Goal: Contribute content: Contribute content

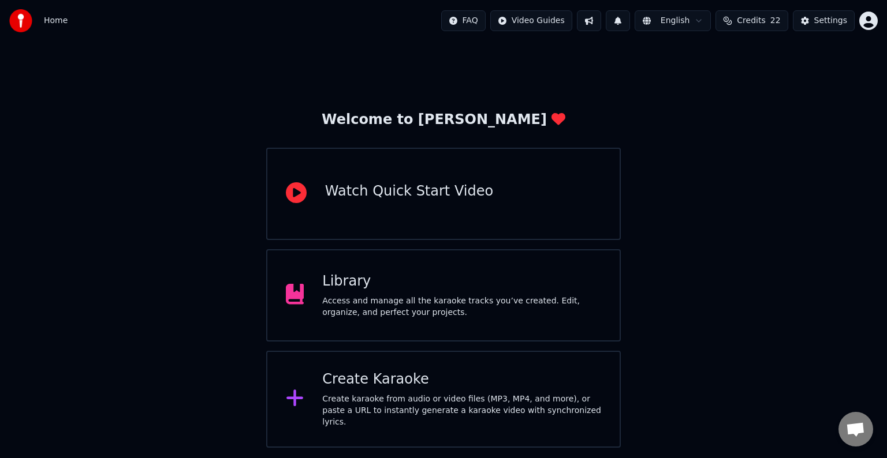
click at [460, 289] on div "Library" at bounding box center [461, 282] width 279 height 18
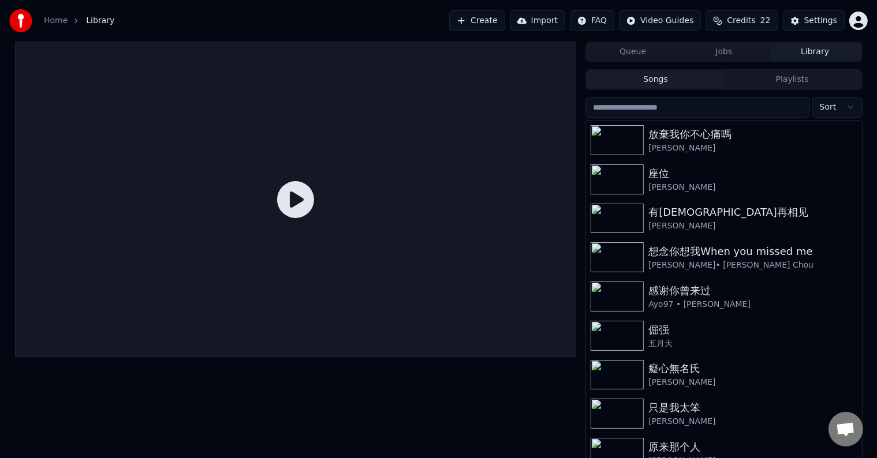
click at [558, 23] on button "Import" at bounding box center [537, 20] width 55 height 21
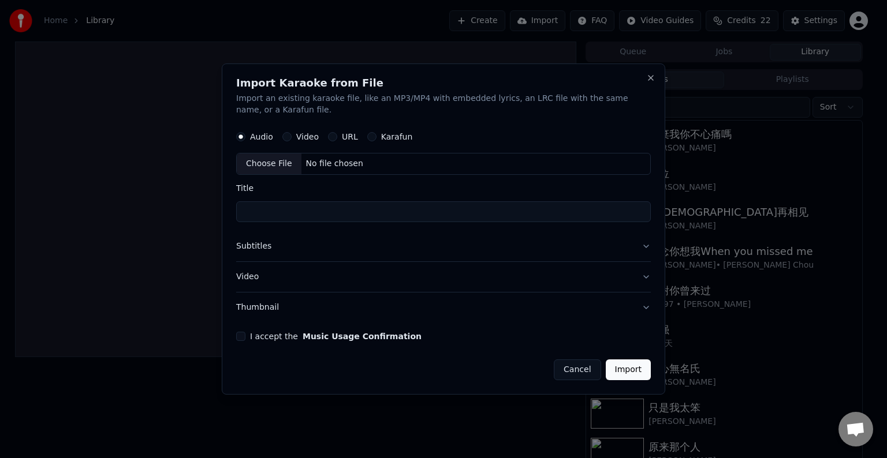
click at [287, 135] on button "Video" at bounding box center [286, 136] width 9 height 9
click at [338, 165] on div "No file chosen" at bounding box center [334, 164] width 66 height 12
click at [252, 210] on input "*******" at bounding box center [443, 212] width 415 height 21
click at [321, 214] on input "****" at bounding box center [443, 212] width 415 height 21
click at [313, 305] on button "Thumbnail" at bounding box center [443, 308] width 415 height 30
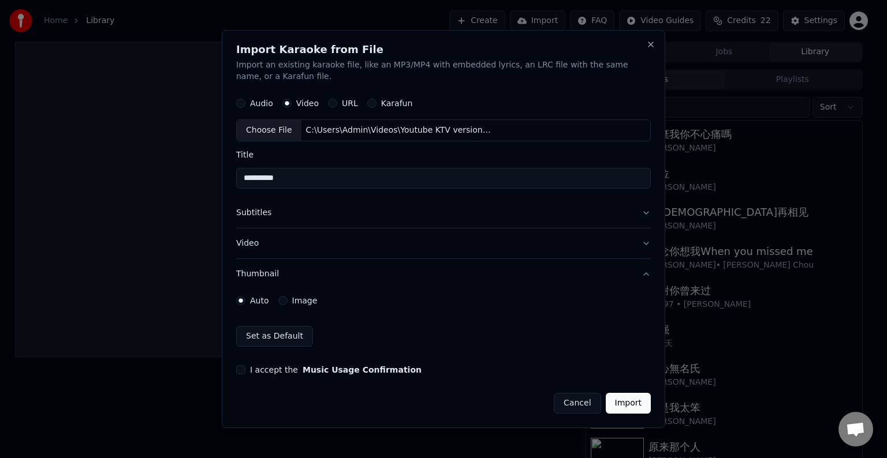
click at [240, 371] on button "I accept the Music Usage Confirmation" at bounding box center [240, 370] width 9 height 9
click at [245, 106] on div "Audio" at bounding box center [254, 103] width 37 height 9
click at [243, 105] on button "Audio" at bounding box center [240, 103] width 9 height 9
click at [286, 105] on button "Video" at bounding box center [286, 103] width 9 height 9
click at [279, 132] on div "Choose File" at bounding box center [269, 130] width 65 height 21
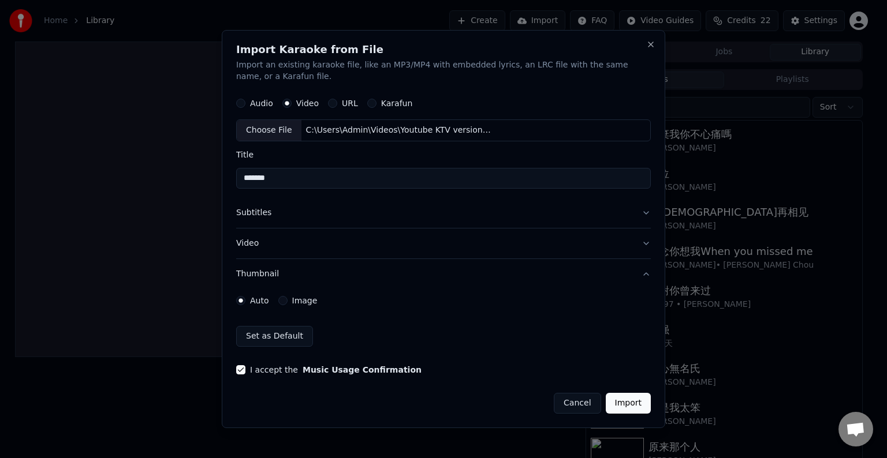
click at [251, 180] on input "*******" at bounding box center [443, 178] width 415 height 21
click at [330, 186] on input "****" at bounding box center [443, 178] width 415 height 21
type input "**********"
click at [633, 402] on button "Import" at bounding box center [628, 403] width 45 height 21
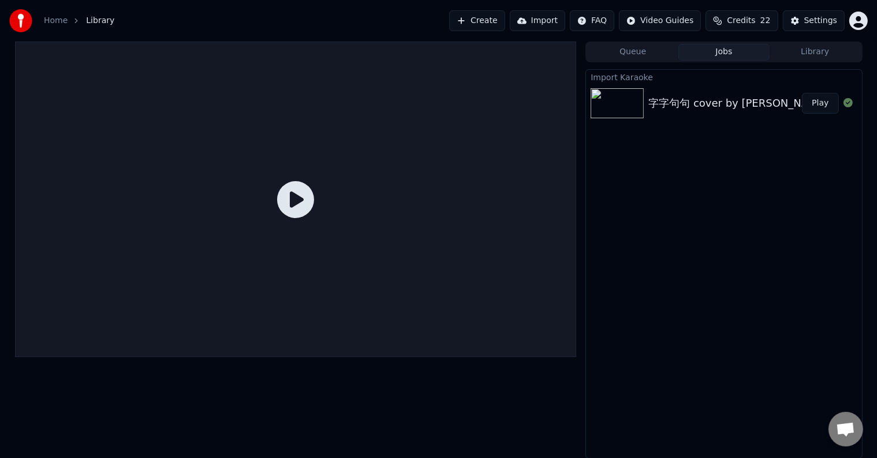
click at [295, 192] on icon at bounding box center [295, 199] width 37 height 37
click at [822, 106] on button "Play" at bounding box center [820, 103] width 36 height 21
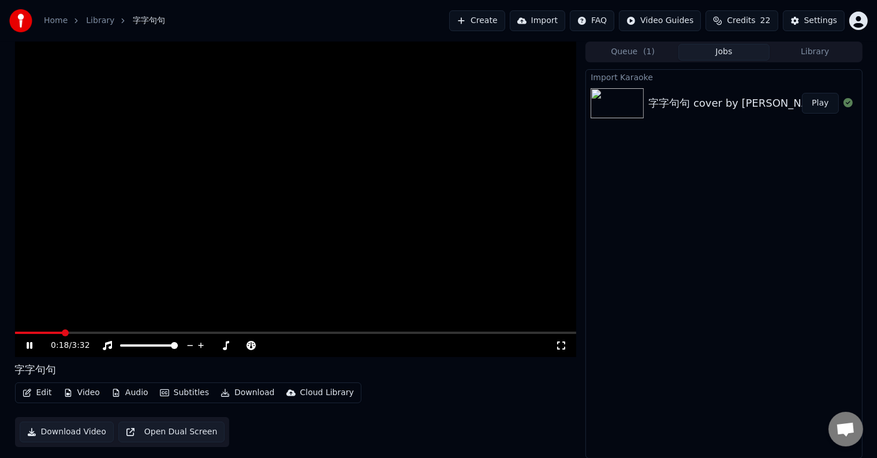
click at [802, 93] on button "Play" at bounding box center [820, 103] width 36 height 21
click at [78, 333] on span at bounding box center [296, 333] width 562 height 2
click at [115, 333] on span at bounding box center [296, 333] width 562 height 2
click at [48, 333] on span at bounding box center [32, 333] width 35 height 2
click at [251, 253] on video at bounding box center [296, 200] width 562 height 316
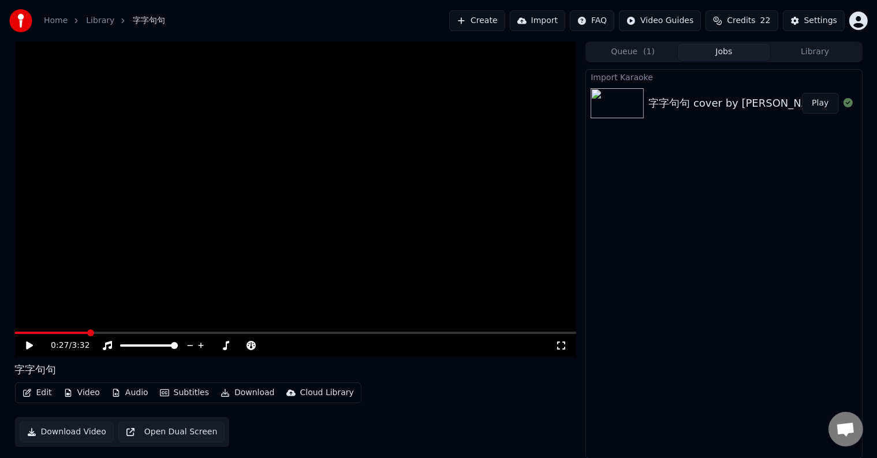
click at [23, 342] on div "0:27 / 3:32" at bounding box center [296, 346] width 553 height 12
click at [30, 349] on icon at bounding box center [37, 345] width 27 height 9
click at [118, 391] on button "Audio" at bounding box center [130, 393] width 46 height 16
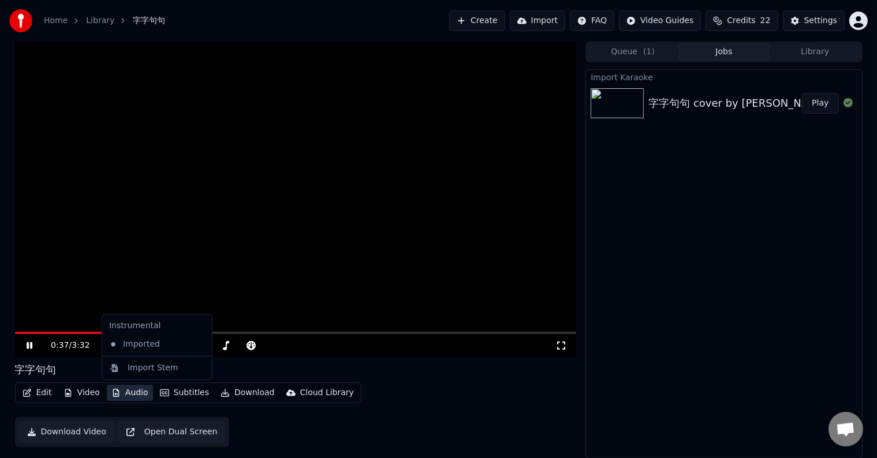
click at [285, 236] on video at bounding box center [296, 200] width 562 height 316
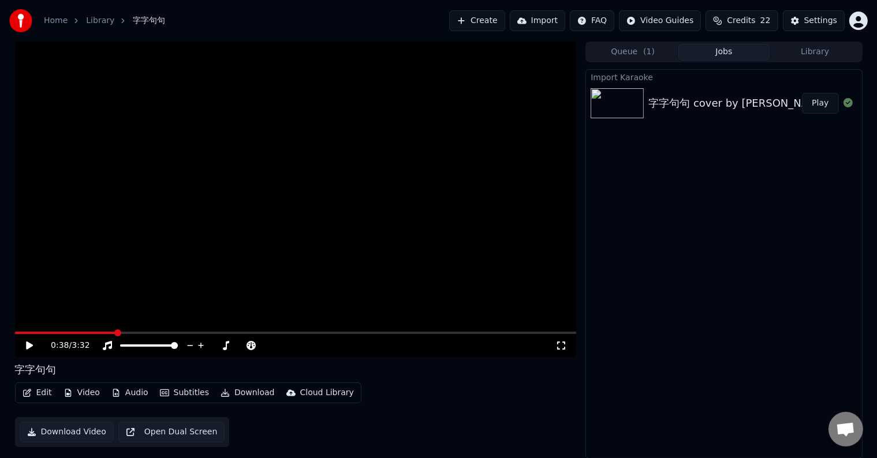
click at [304, 233] on video at bounding box center [296, 200] width 562 height 316
click at [109, 346] on icon at bounding box center [108, 345] width 12 height 9
click at [31, 345] on icon at bounding box center [29, 346] width 7 height 8
click at [99, 349] on div "0:42 / 3:32" at bounding box center [303, 346] width 505 height 12
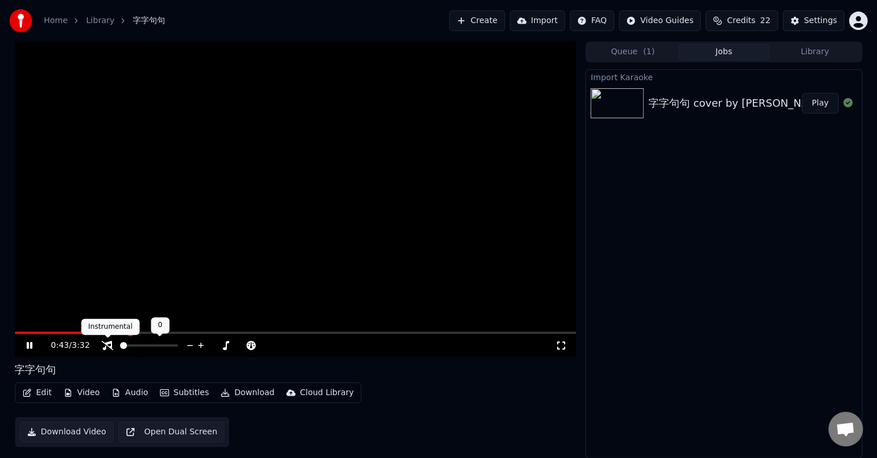
click at [105, 346] on icon at bounding box center [108, 345] width 12 height 9
click at [105, 346] on icon at bounding box center [107, 345] width 9 height 9
click at [105, 346] on icon at bounding box center [108, 345] width 12 height 9
click at [645, 47] on span "( 1 )" at bounding box center [649, 52] width 12 height 12
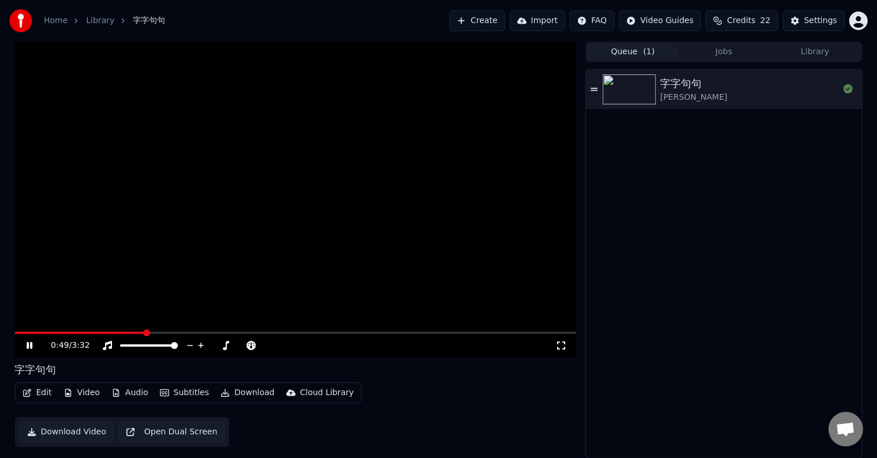
click at [707, 51] on button "Jobs" at bounding box center [723, 52] width 91 height 17
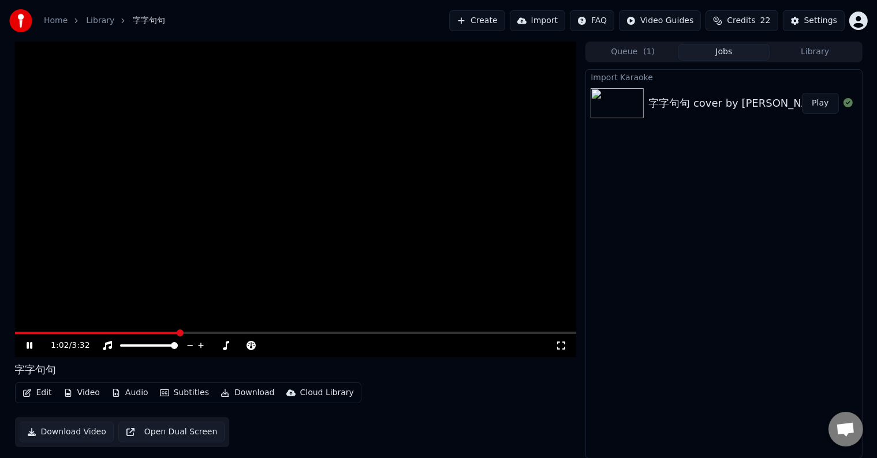
click at [310, 207] on video at bounding box center [296, 200] width 562 height 316
click at [49, 392] on button "Edit" at bounding box center [37, 393] width 39 height 16
click at [454, 174] on video at bounding box center [296, 200] width 562 height 316
click at [356, 226] on video at bounding box center [296, 200] width 562 height 316
click at [760, 104] on div "字字句句 cover by [PERSON_NAME]" at bounding box center [725, 103] width 154 height 16
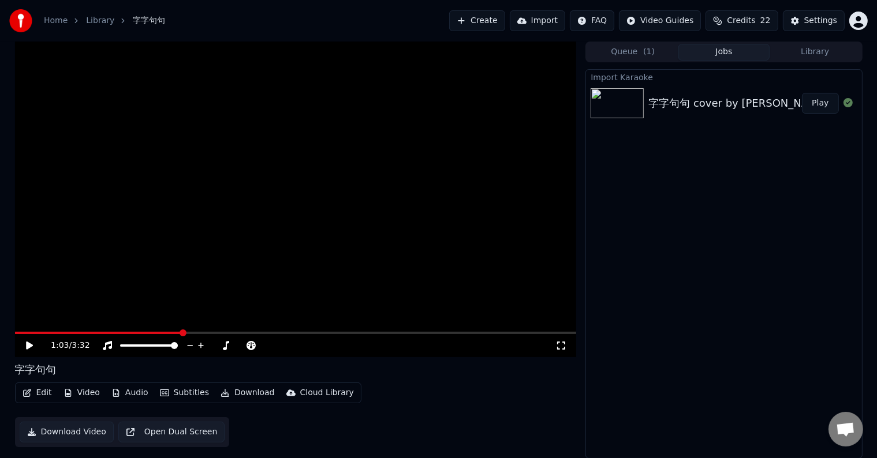
click at [812, 51] on button "Library" at bounding box center [815, 52] width 91 height 17
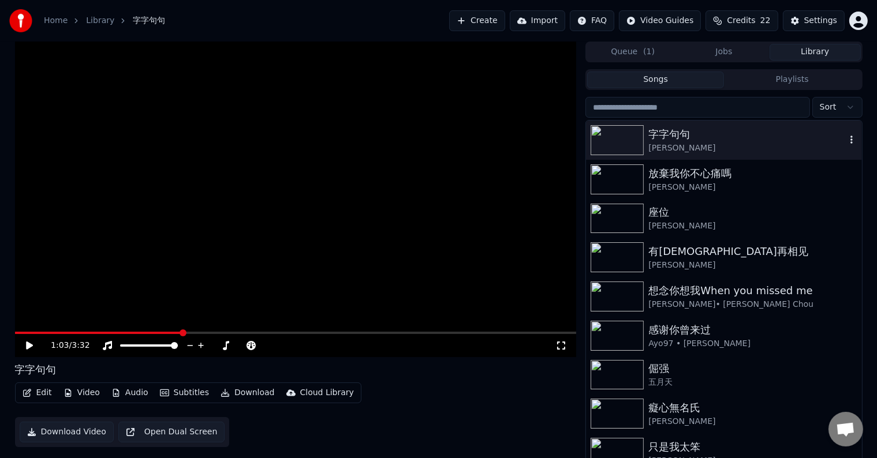
click at [790, 138] on div "字字句句" at bounding box center [746, 134] width 197 height 16
click at [644, 181] on img at bounding box center [617, 180] width 53 height 30
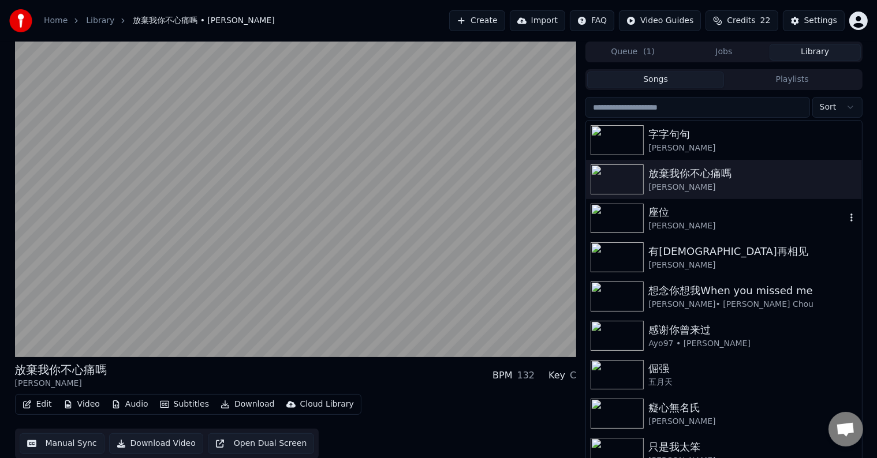
click at [656, 221] on div "[PERSON_NAME]" at bounding box center [746, 227] width 197 height 12
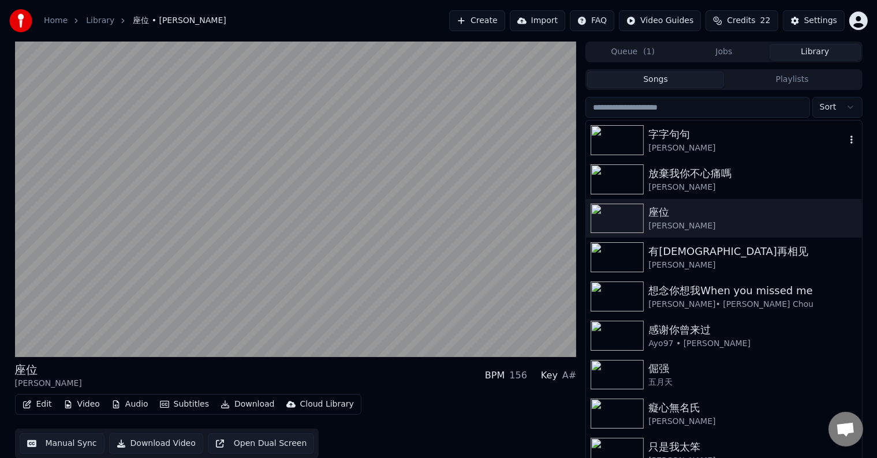
click at [657, 143] on div "[PERSON_NAME]" at bounding box center [746, 149] width 197 height 12
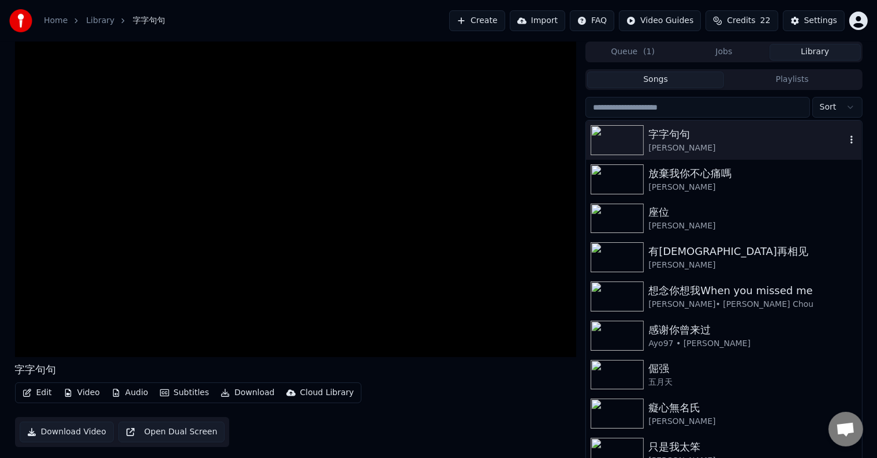
click at [846, 141] on icon "button" at bounding box center [852, 139] width 12 height 9
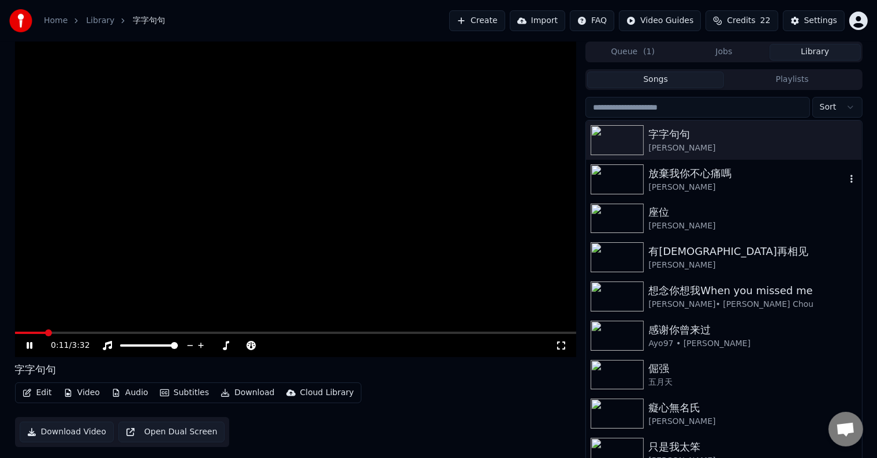
click at [665, 180] on div "放棄我你不心痛嗎" at bounding box center [746, 174] width 197 height 16
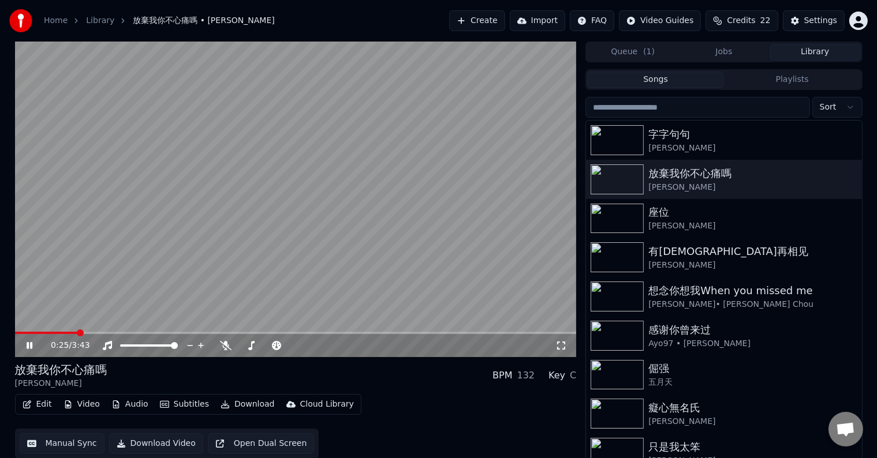
click at [78, 332] on span at bounding box center [296, 333] width 562 height 2
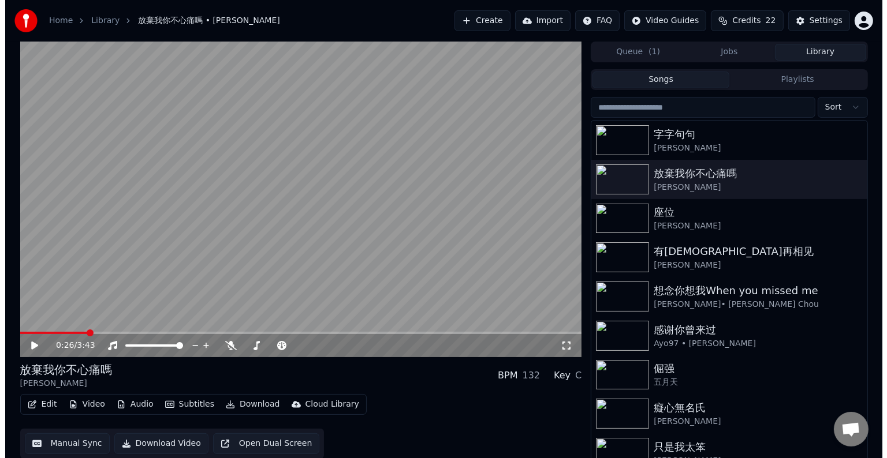
scroll to position [5, 0]
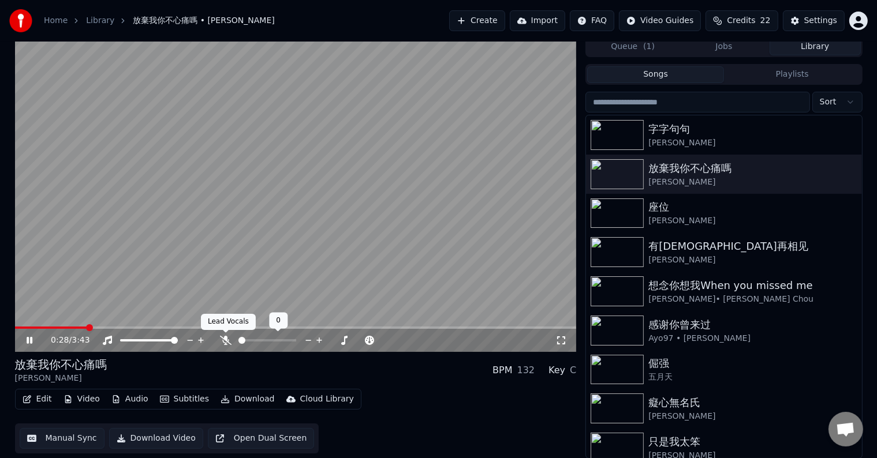
click at [222, 340] on icon at bounding box center [226, 340] width 12 height 9
click at [314, 181] on video at bounding box center [296, 194] width 562 height 316
click at [635, 129] on img at bounding box center [617, 135] width 53 height 30
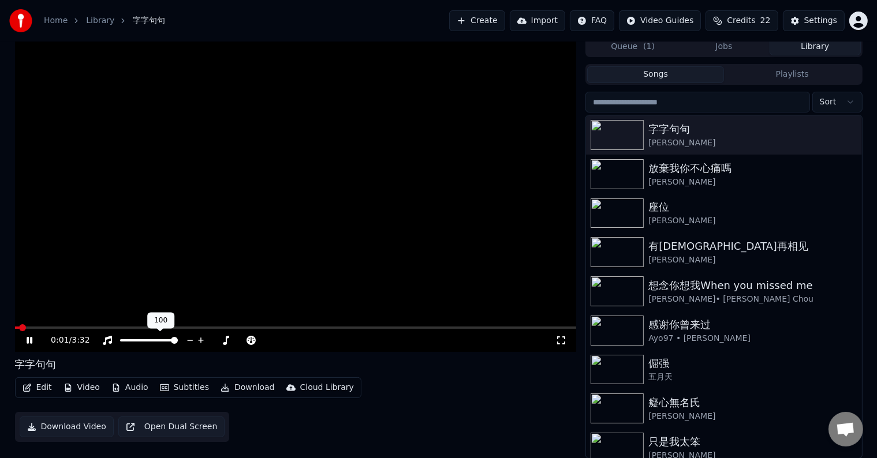
click at [283, 182] on video at bounding box center [296, 194] width 562 height 316
click at [94, 390] on button "Video" at bounding box center [82, 388] width 46 height 16
click at [322, 203] on video at bounding box center [296, 194] width 562 height 316
click at [332, 189] on video at bounding box center [296, 194] width 562 height 316
click at [66, 329] on div "0:02 / 3:32" at bounding box center [296, 340] width 562 height 23
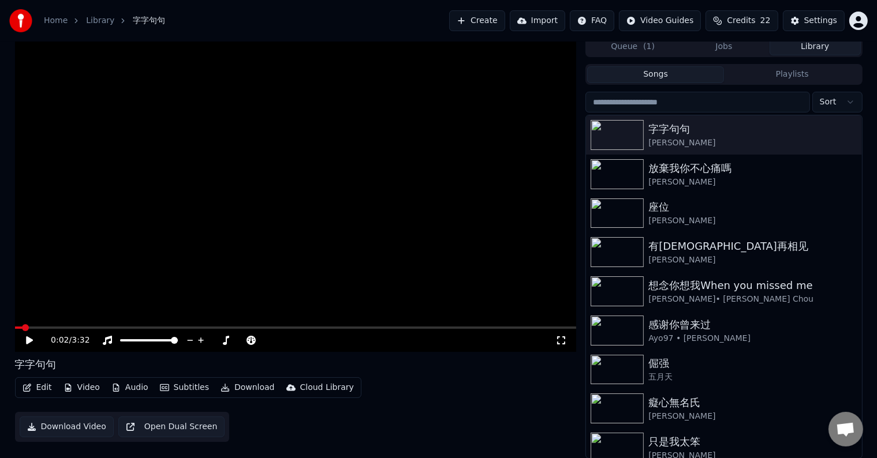
click at [24, 340] on icon at bounding box center [37, 340] width 27 height 9
click at [103, 326] on span at bounding box center [99, 328] width 7 height 7
click at [30, 341] on icon at bounding box center [30, 340] width 6 height 7
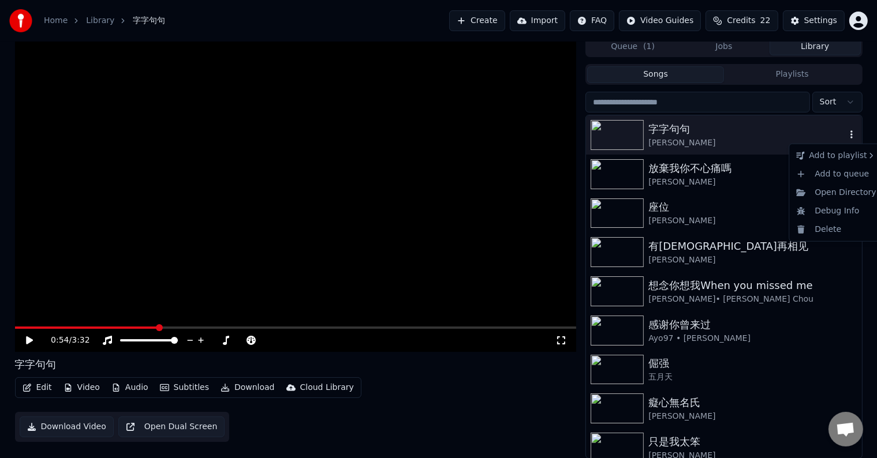
click at [846, 134] on icon "button" at bounding box center [852, 134] width 12 height 9
click at [822, 229] on div "Delete" at bounding box center [836, 230] width 89 height 18
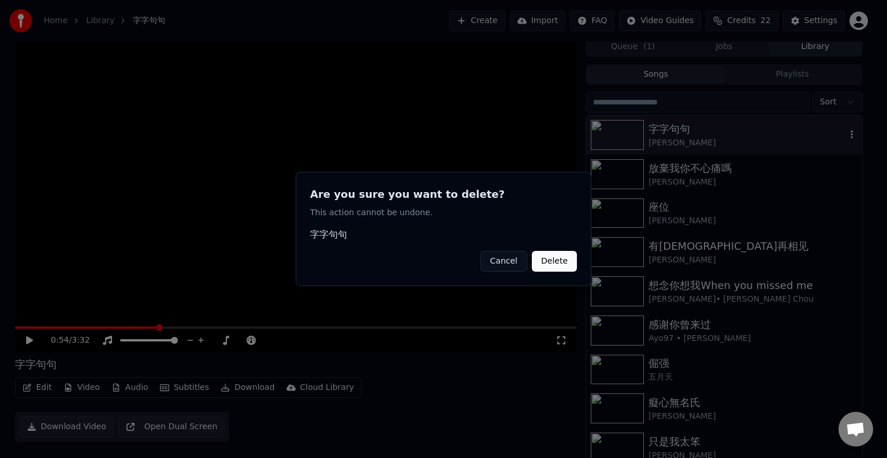
click at [560, 259] on button "Delete" at bounding box center [554, 261] width 45 height 21
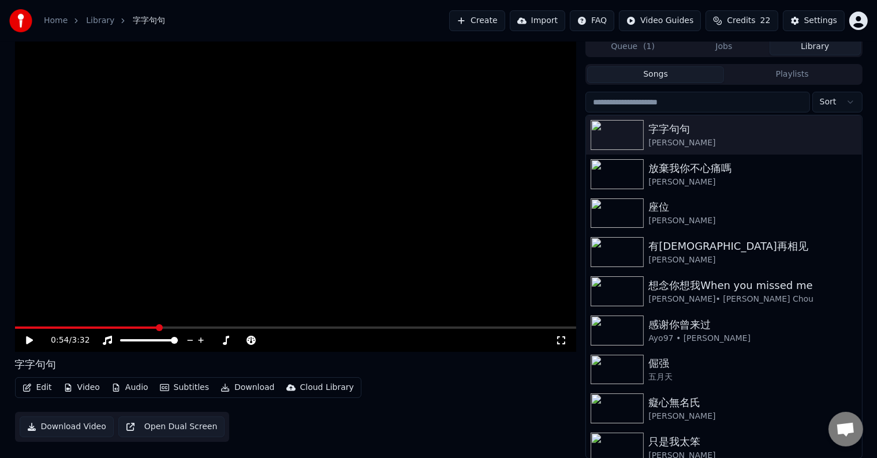
click at [554, 23] on button "Import" at bounding box center [537, 20] width 55 height 21
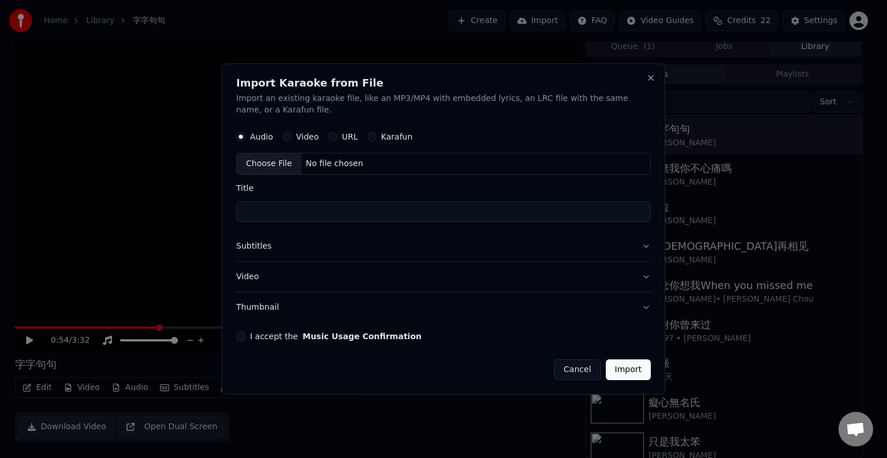
click at [338, 139] on div "URL" at bounding box center [343, 136] width 30 height 9
click at [337, 137] on div "URL" at bounding box center [343, 136] width 30 height 9
click at [346, 139] on label "URL" at bounding box center [350, 137] width 16 height 8
click at [337, 139] on button "URL" at bounding box center [332, 136] width 9 height 9
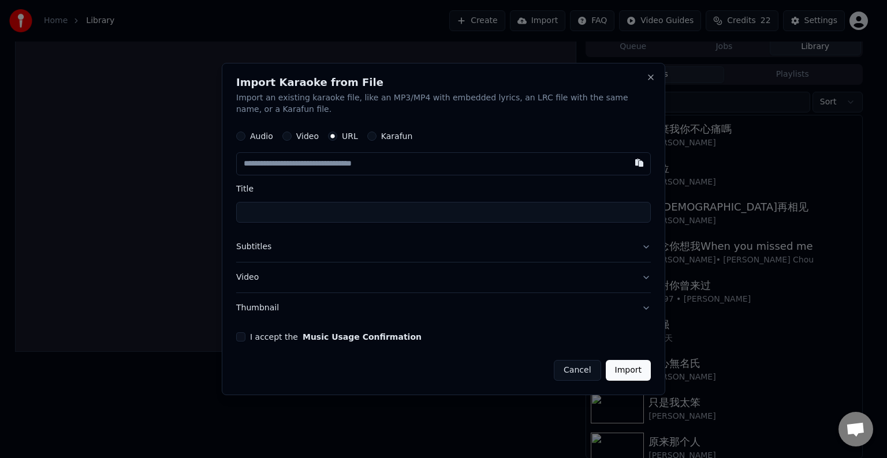
click at [359, 167] on input "text" at bounding box center [443, 163] width 415 height 23
paste input "**********"
type input "**********"
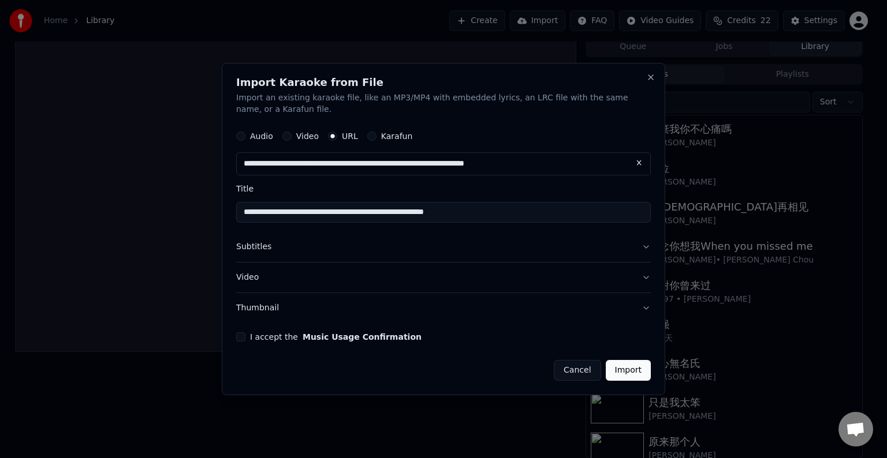
type input "**********"
drag, startPoint x: 611, startPoint y: 212, endPoint x: 230, endPoint y: 204, distance: 381.8
click at [230, 204] on div "**********" at bounding box center [443, 229] width 443 height 333
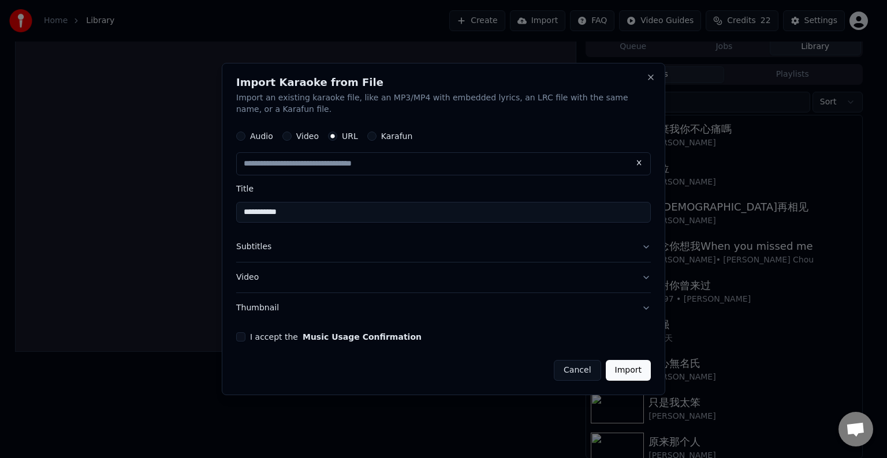
type input "**********"
click at [240, 338] on button "I accept the Music Usage Confirmation" at bounding box center [240, 337] width 9 height 9
click at [637, 376] on button "Import" at bounding box center [628, 370] width 45 height 21
type input "**********"
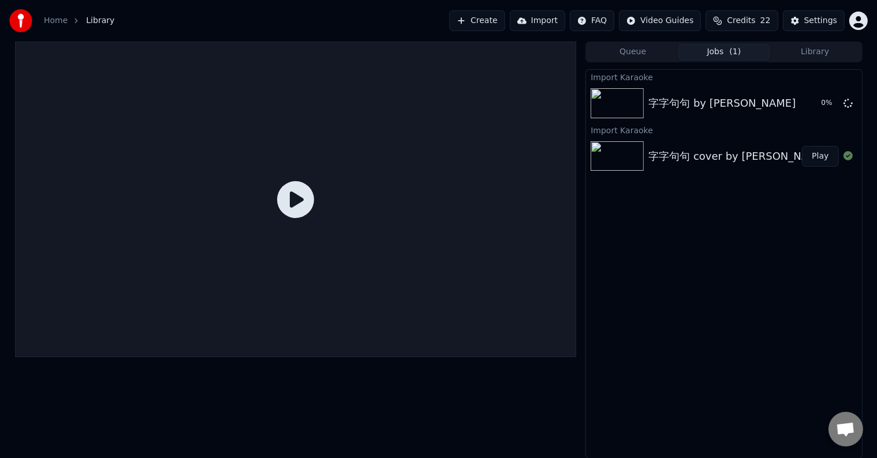
click at [505, 24] on button "Create" at bounding box center [477, 20] width 56 height 21
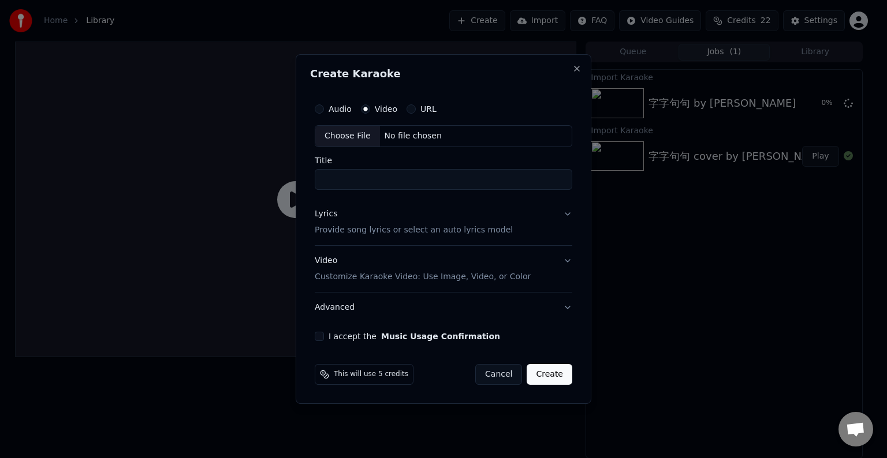
click at [504, 376] on button "Cancel" at bounding box center [498, 374] width 47 height 21
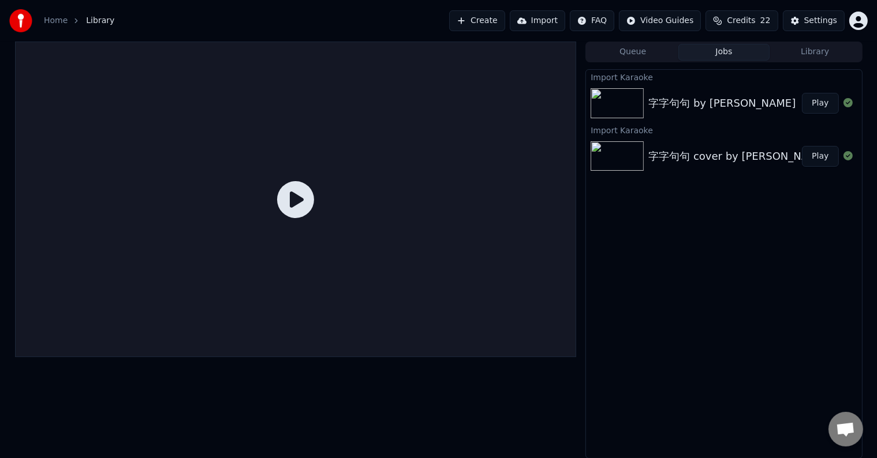
click at [283, 190] on icon at bounding box center [295, 199] width 37 height 37
click at [814, 100] on button "Play" at bounding box center [820, 103] width 36 height 21
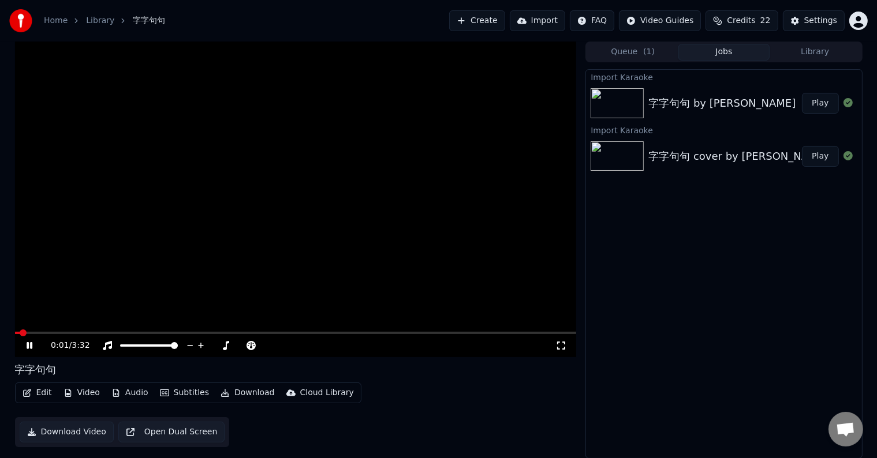
click at [85, 333] on span at bounding box center [296, 333] width 562 height 2
click at [214, 215] on video at bounding box center [296, 200] width 562 height 316
click at [799, 54] on button "Library" at bounding box center [815, 52] width 91 height 17
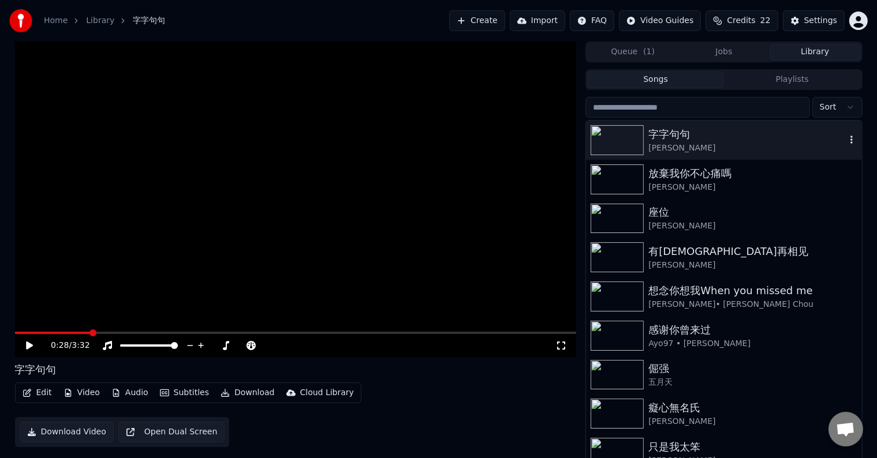
click at [851, 137] on icon "button" at bounding box center [852, 140] width 2 height 8
click at [826, 229] on div "Delete" at bounding box center [836, 235] width 89 height 18
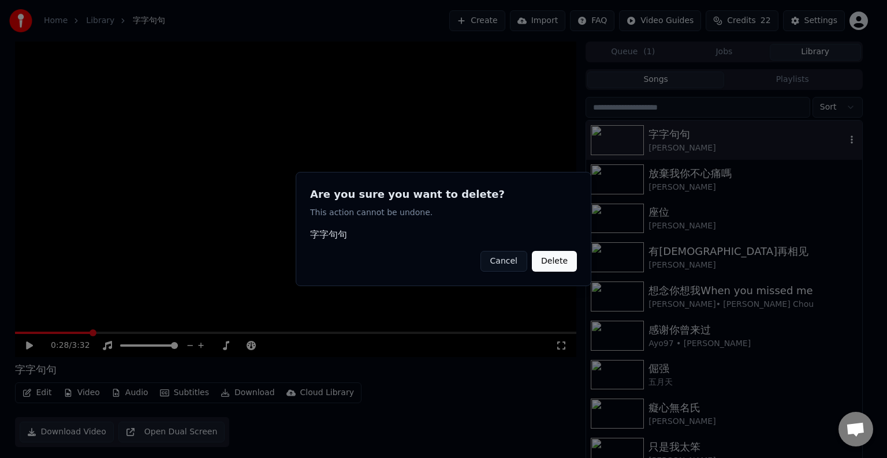
click at [554, 267] on button "Delete" at bounding box center [554, 261] width 45 height 21
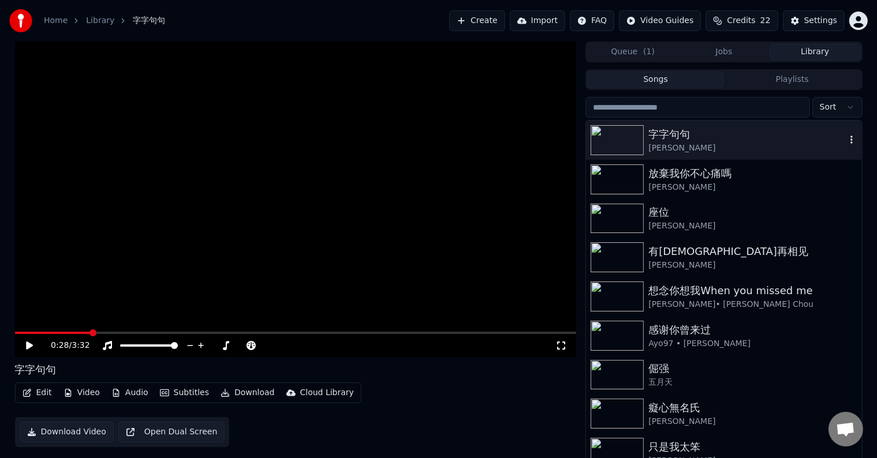
click at [846, 139] on icon "button" at bounding box center [852, 139] width 12 height 9
click at [674, 182] on div "[PERSON_NAME]" at bounding box center [746, 188] width 197 height 12
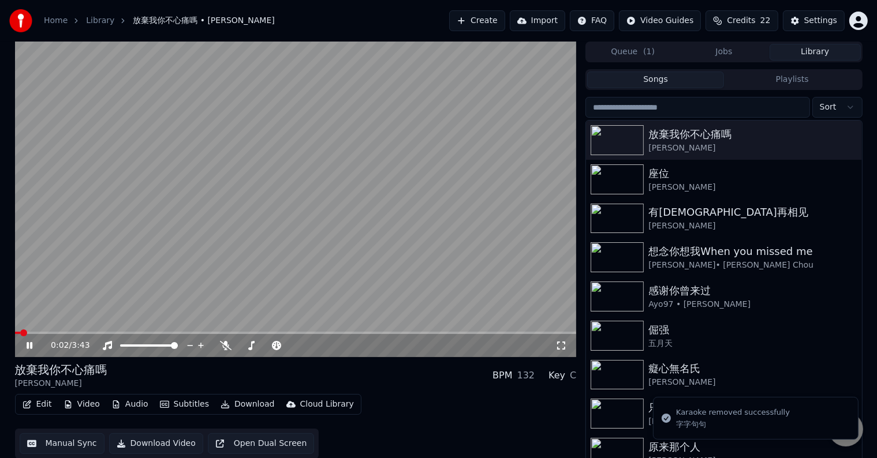
click at [504, 23] on button "Create" at bounding box center [477, 20] width 56 height 21
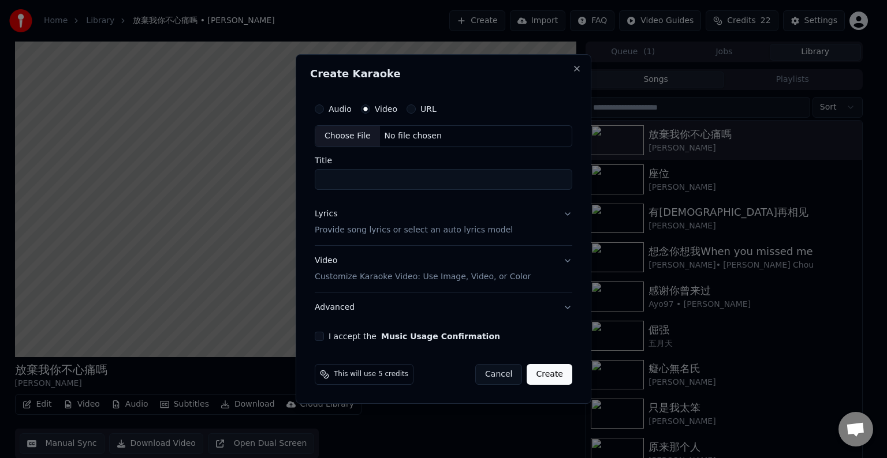
click at [397, 135] on div "No file chosen" at bounding box center [413, 136] width 66 height 12
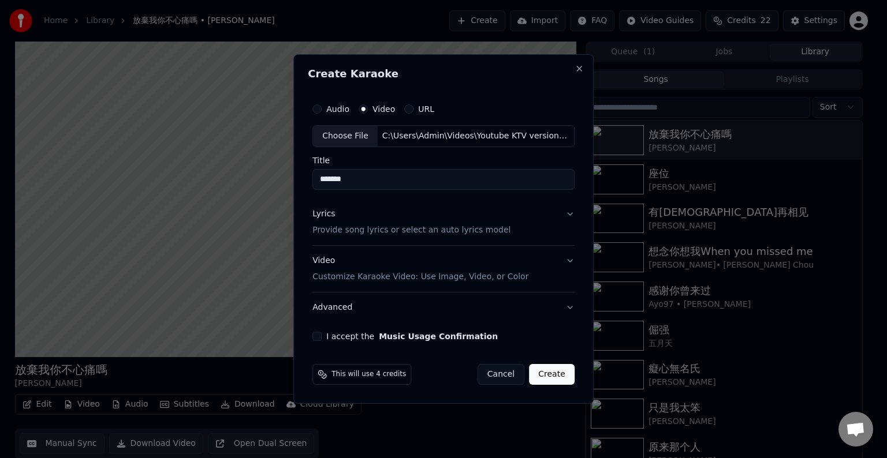
click at [331, 179] on input "*******" at bounding box center [443, 179] width 262 height 21
click at [373, 178] on input "****" at bounding box center [443, 179] width 262 height 21
type input "**********"
click at [566, 212] on button "Lyrics Provide song lyrics or select an auto lyrics model" at bounding box center [443, 222] width 262 height 46
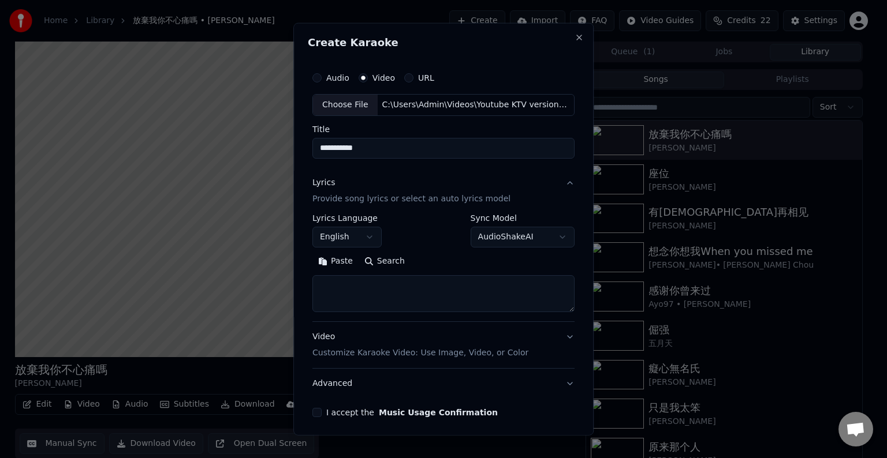
click at [429, 229] on div "**********" at bounding box center [443, 230] width 262 height 33
click at [411, 178] on div "Lyrics Provide song lyrics or select an auto lyrics model" at bounding box center [411, 191] width 198 height 28
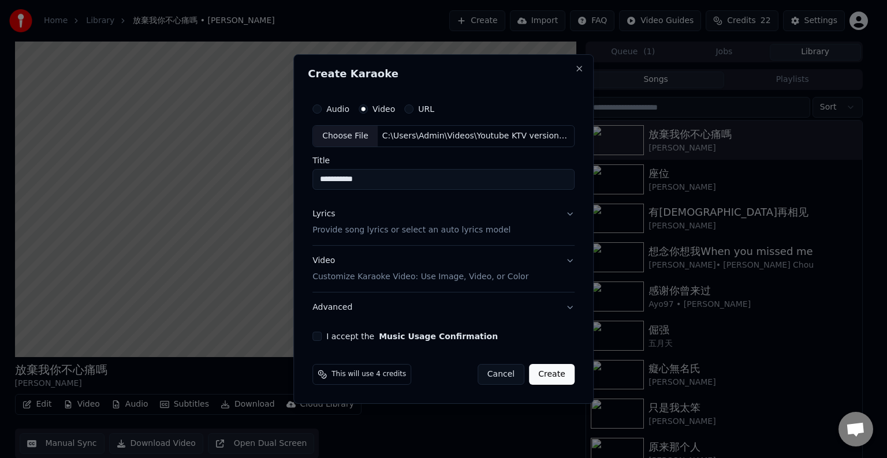
click at [557, 305] on button "Advanced" at bounding box center [443, 308] width 262 height 30
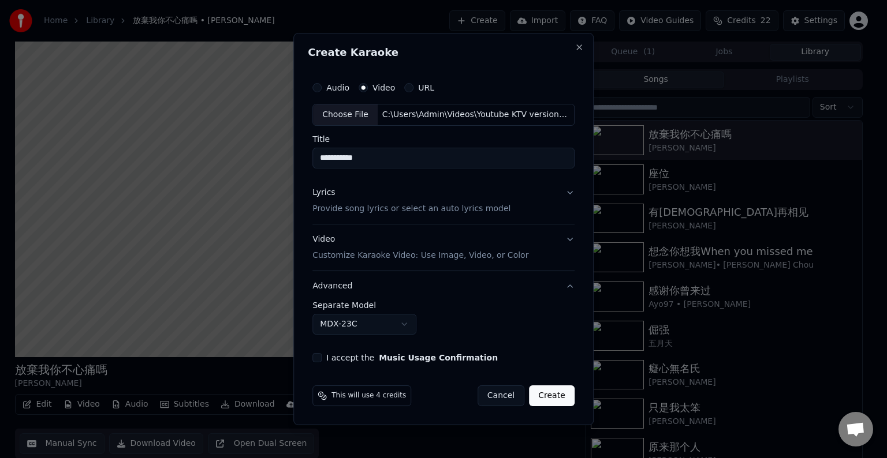
click at [564, 294] on button "Advanced" at bounding box center [443, 286] width 262 height 30
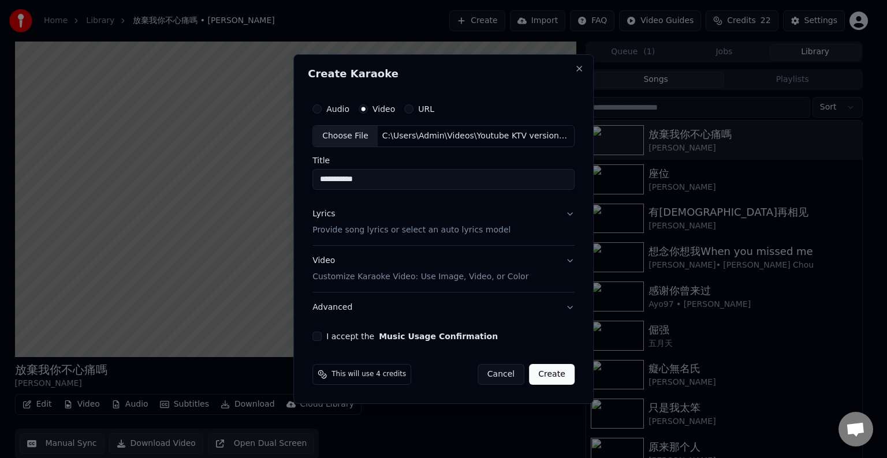
click at [322, 335] on button "I accept the Music Usage Confirmation" at bounding box center [316, 336] width 9 height 9
click at [421, 232] on p "Provide song lyrics or select an auto lyrics model" at bounding box center [411, 231] width 198 height 12
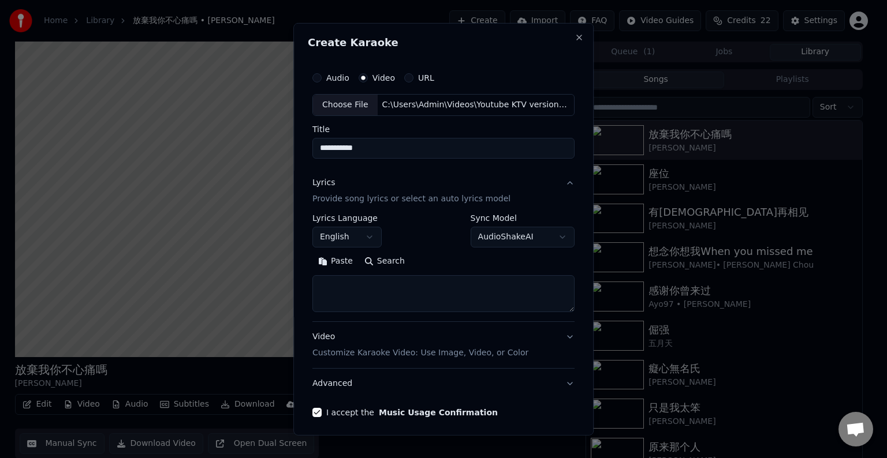
click at [370, 237] on button "English" at bounding box center [346, 237] width 69 height 21
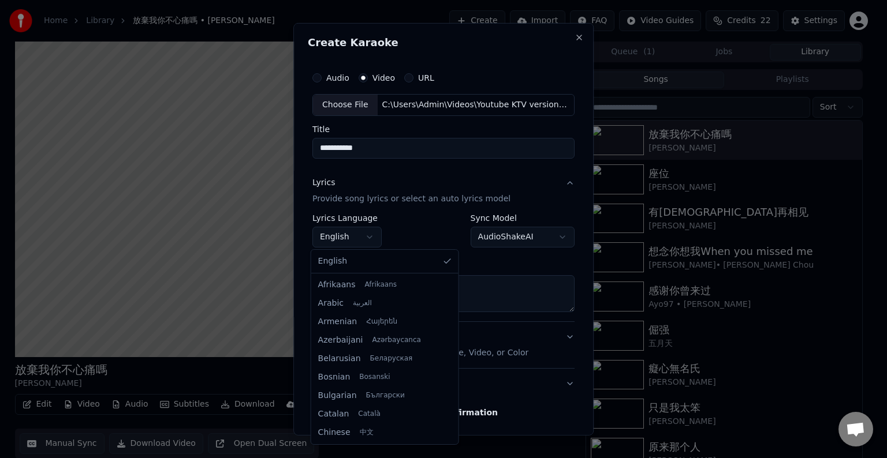
click at [409, 224] on body "**********" at bounding box center [438, 229] width 877 height 458
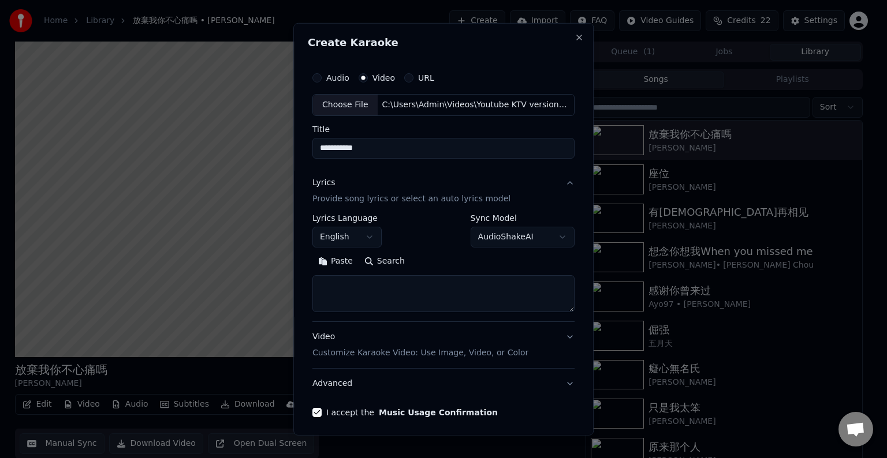
click at [554, 238] on body "**********" at bounding box center [438, 229] width 877 height 458
click at [457, 199] on p "Provide song lyrics or select an auto lyrics model" at bounding box center [411, 199] width 198 height 12
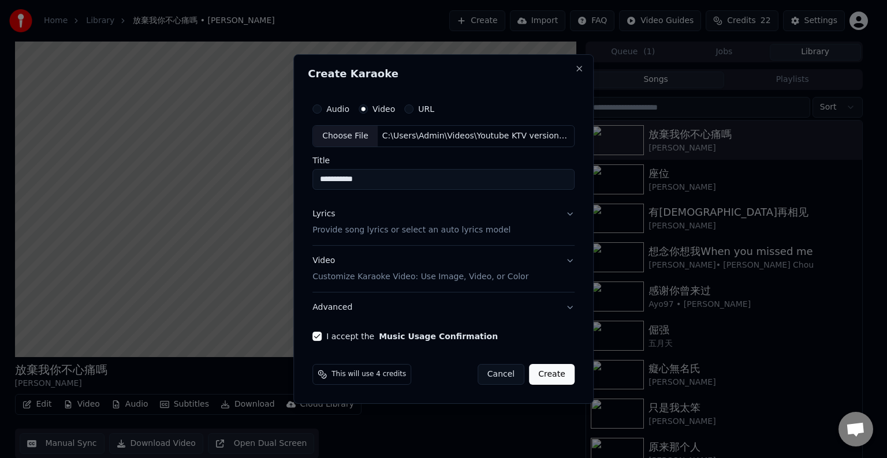
click at [467, 228] on p "Provide song lyrics or select an auto lyrics model" at bounding box center [411, 231] width 198 height 12
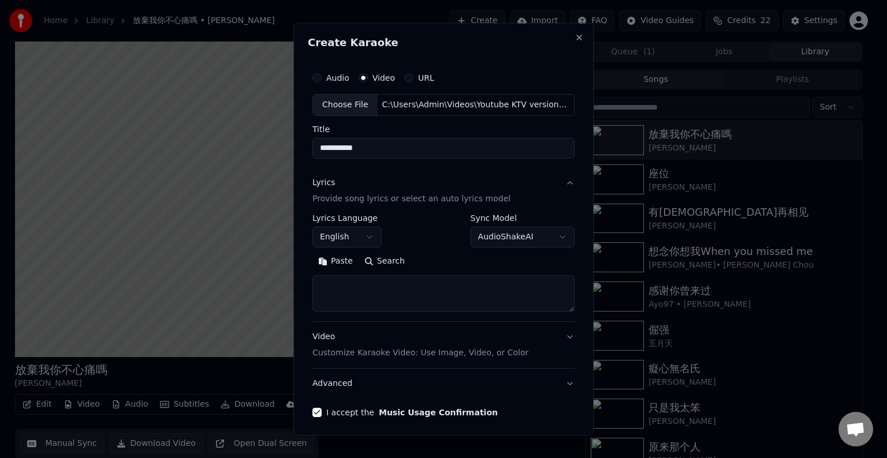
click at [559, 236] on body "**********" at bounding box center [438, 229] width 877 height 458
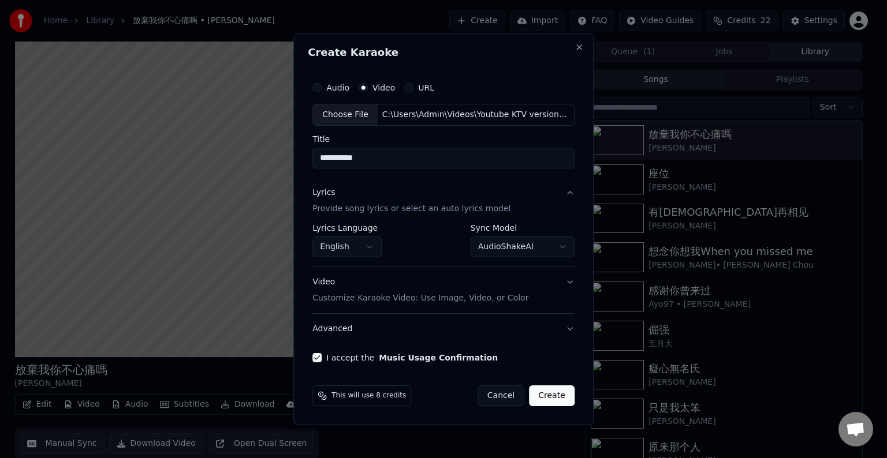
click at [558, 248] on body "**********" at bounding box center [438, 229] width 877 height 458
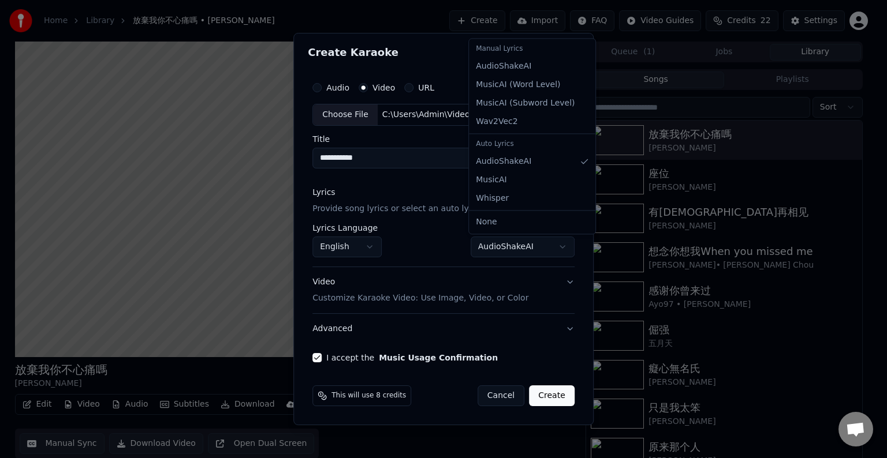
click at [558, 248] on body "**********" at bounding box center [438, 229] width 877 height 458
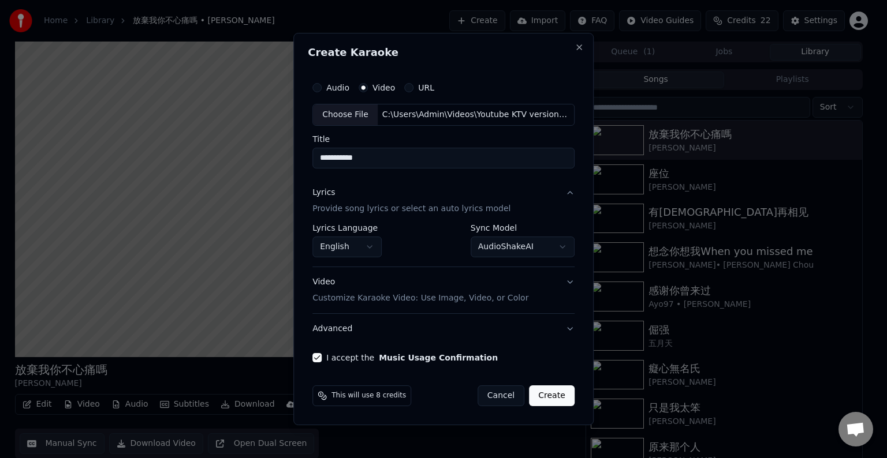
select select "**********"
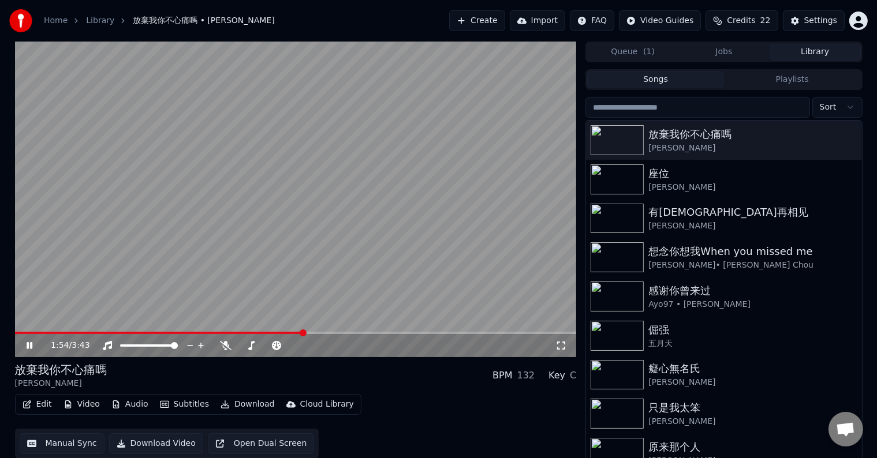
click at [241, 207] on video at bounding box center [296, 200] width 562 height 316
click at [497, 21] on button "Create" at bounding box center [477, 20] width 56 height 21
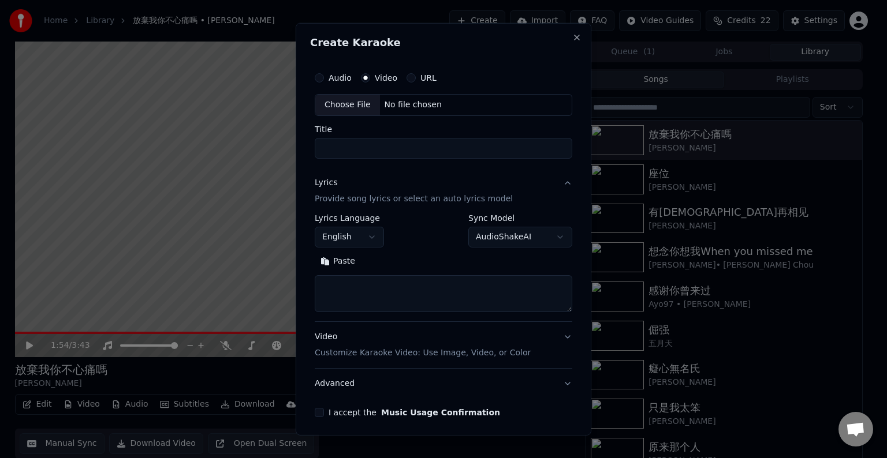
click at [403, 103] on div "No file chosen" at bounding box center [413, 105] width 66 height 12
click at [327, 148] on input "*******" at bounding box center [443, 148] width 262 height 21
click at [376, 151] on input "****" at bounding box center [443, 148] width 262 height 21
type input "*******"
click at [536, 236] on body "Home Library 放棄我你不心痛嗎 • [PERSON_NAME] Create Import FAQ Video Guides Credits 22…" at bounding box center [438, 229] width 877 height 458
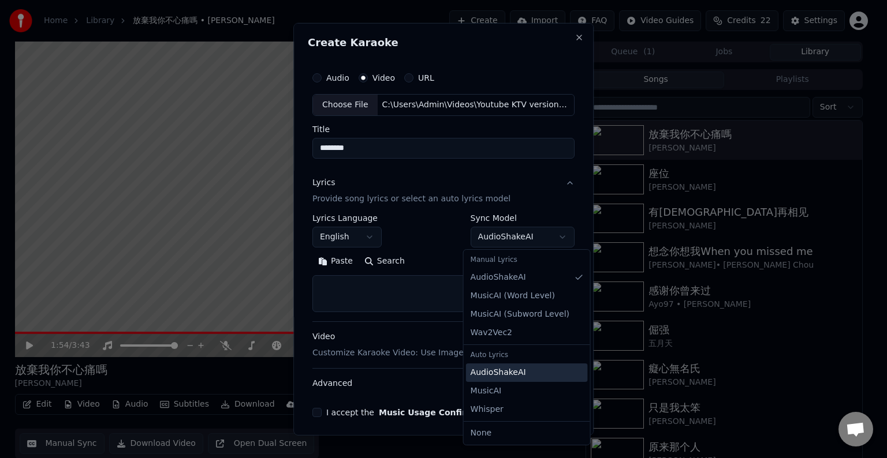
select select "**********"
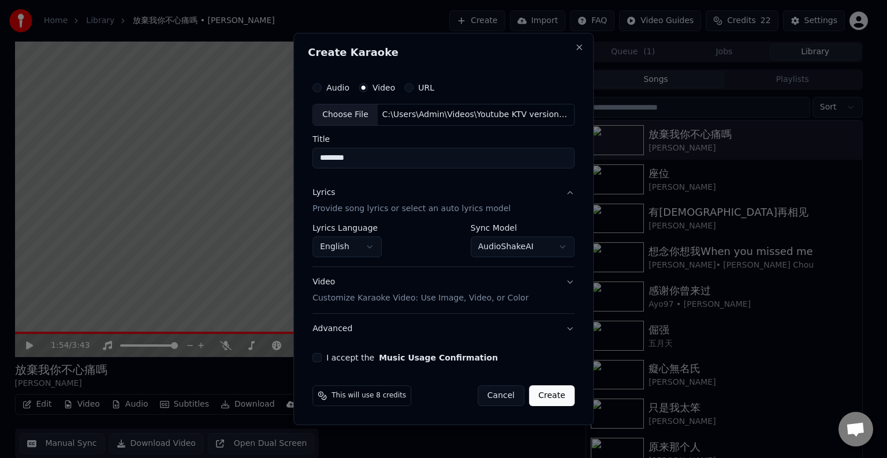
click at [371, 247] on body "Home Library 放棄我你不心痛嗎 • [PERSON_NAME] Create Import FAQ Video Guides Credits 22…" at bounding box center [438, 229] width 877 height 458
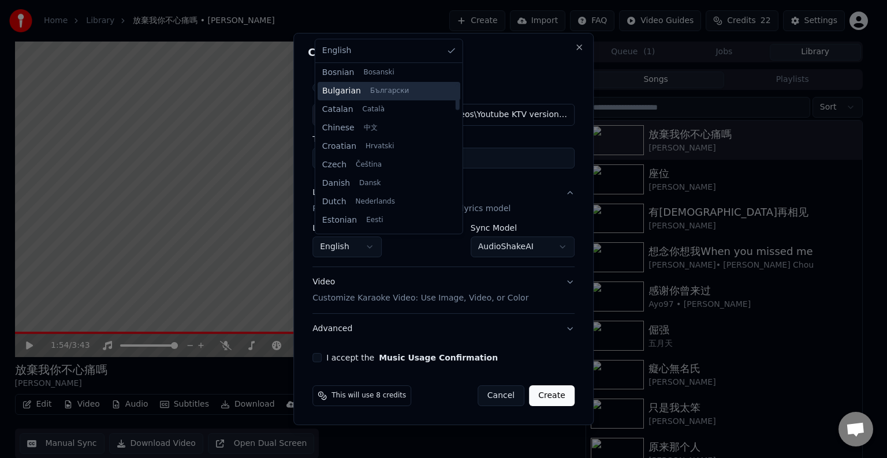
scroll to position [115, 0]
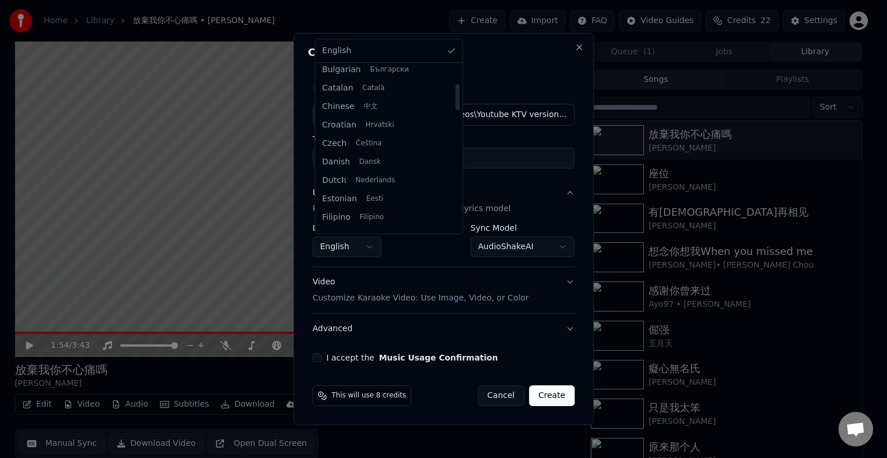
select select "**"
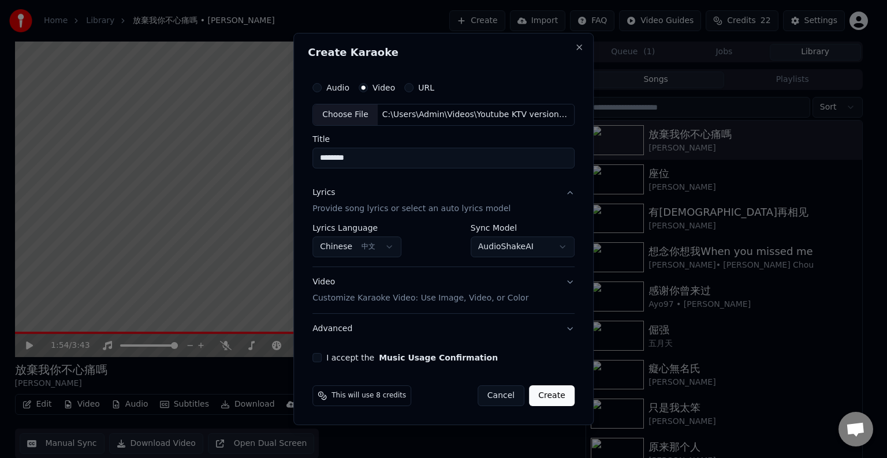
click at [318, 358] on button "I accept the Music Usage Confirmation" at bounding box center [316, 357] width 9 height 9
click at [550, 396] on button "Create" at bounding box center [552, 396] width 46 height 21
select select "**********"
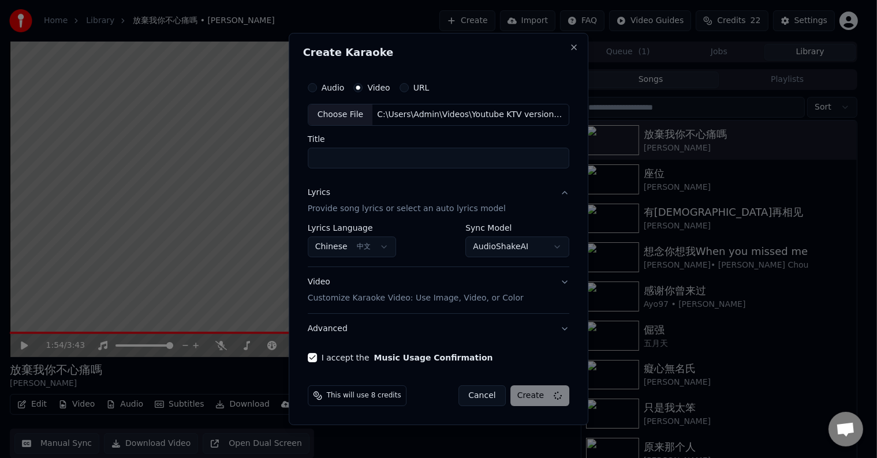
select select
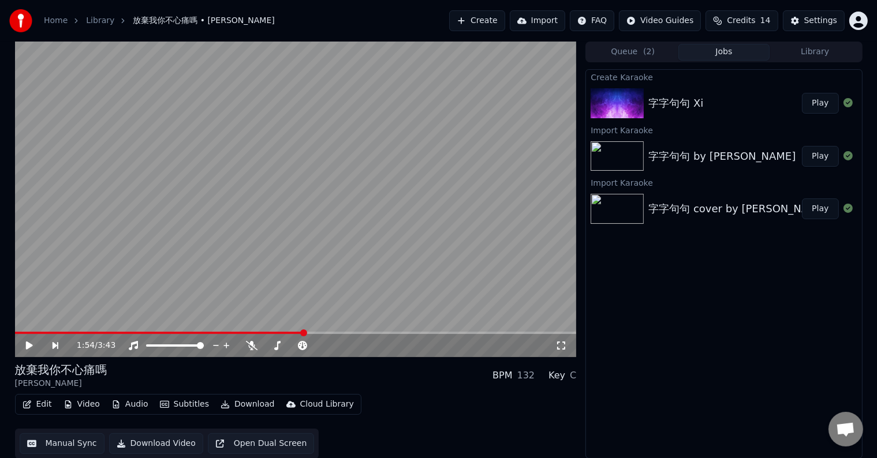
click at [818, 48] on button "Library" at bounding box center [815, 52] width 91 height 17
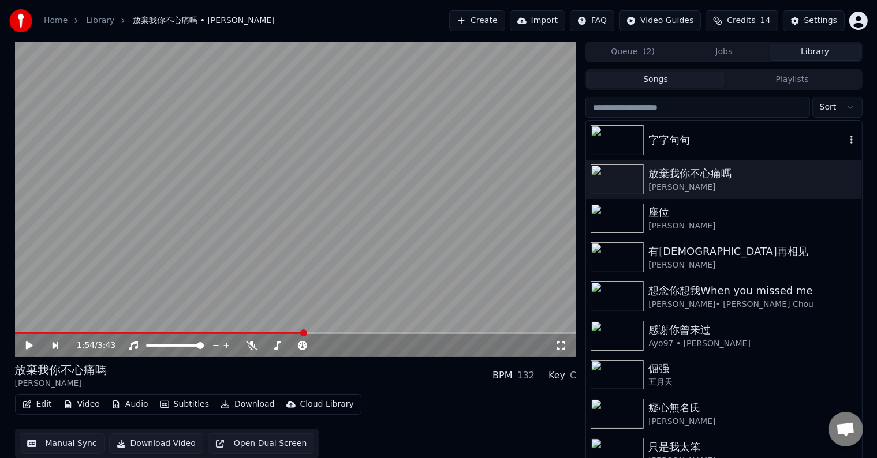
click at [647, 141] on div at bounding box center [620, 140] width 58 height 30
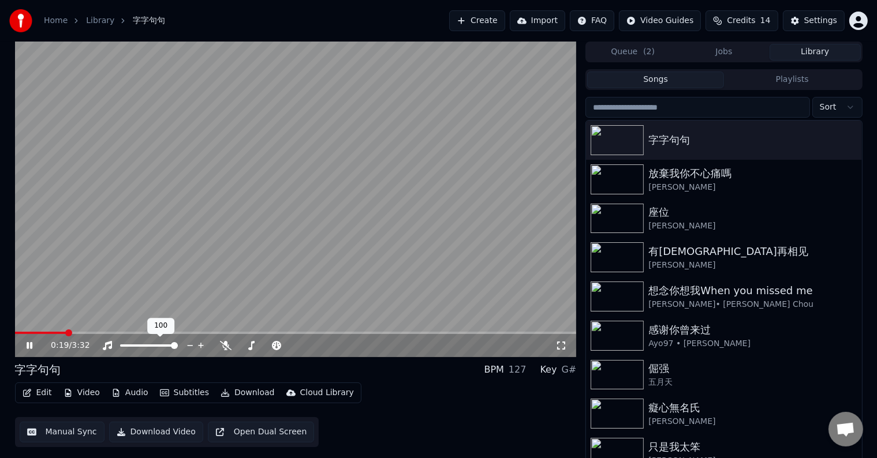
click at [330, 189] on video at bounding box center [296, 200] width 562 height 316
click at [192, 392] on button "Subtitles" at bounding box center [184, 393] width 58 height 16
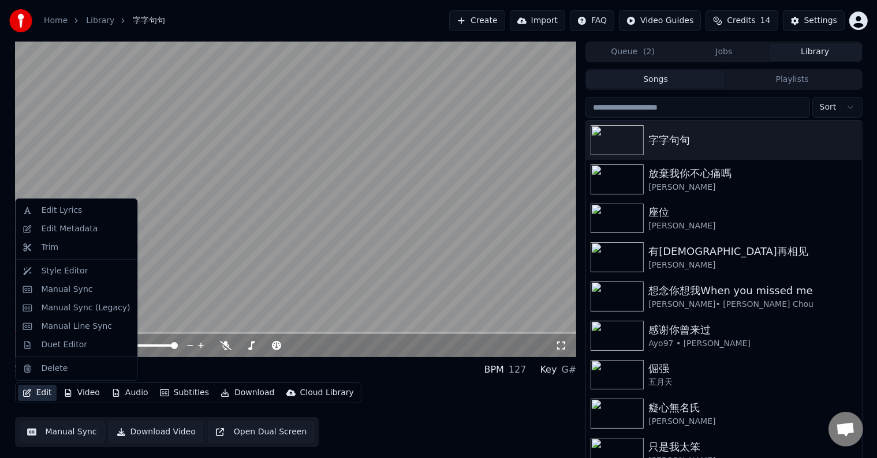
click at [43, 391] on button "Edit" at bounding box center [37, 393] width 39 height 16
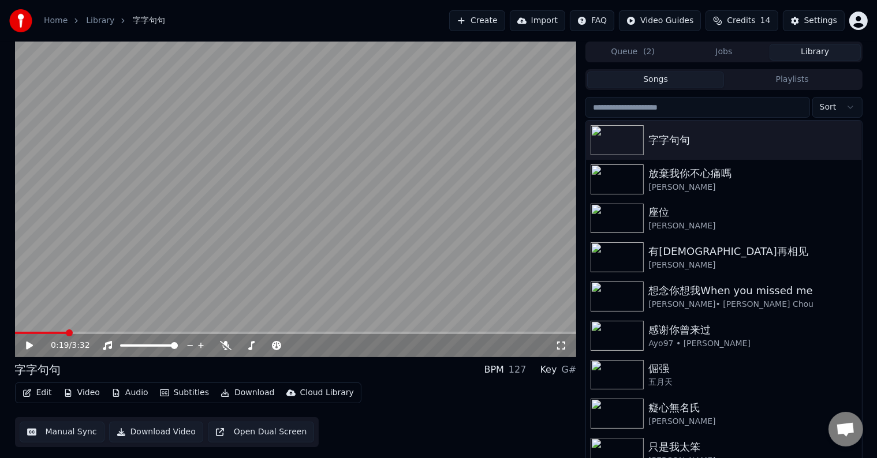
click at [43, 391] on button "Edit" at bounding box center [37, 393] width 39 height 16
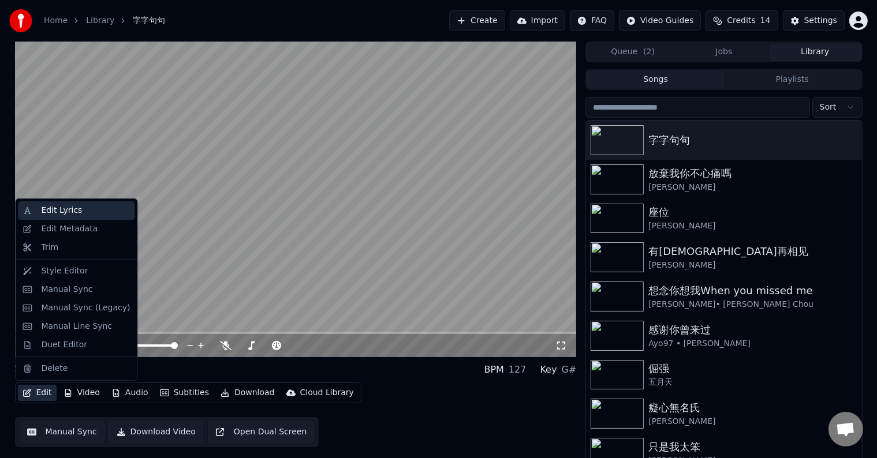
click at [90, 216] on div "Edit Lyrics" at bounding box center [85, 211] width 89 height 12
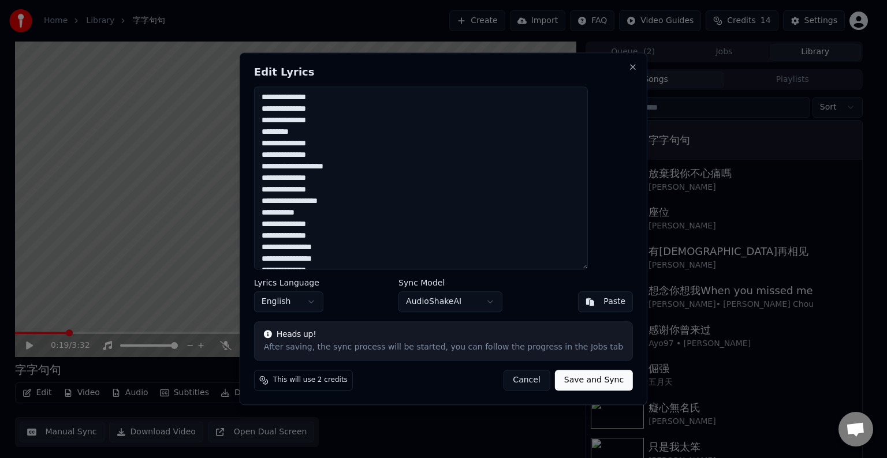
click at [332, 303] on body "Home Library 字字句句 Create Import FAQ Video Guides Credits 14 Settings 0:19 / 3:3…" at bounding box center [438, 229] width 877 height 458
click at [269, 383] on icon at bounding box center [263, 380] width 9 height 9
click at [266, 382] on icon at bounding box center [265, 382] width 1 height 1
click at [514, 382] on button "Cancel" at bounding box center [526, 381] width 47 height 21
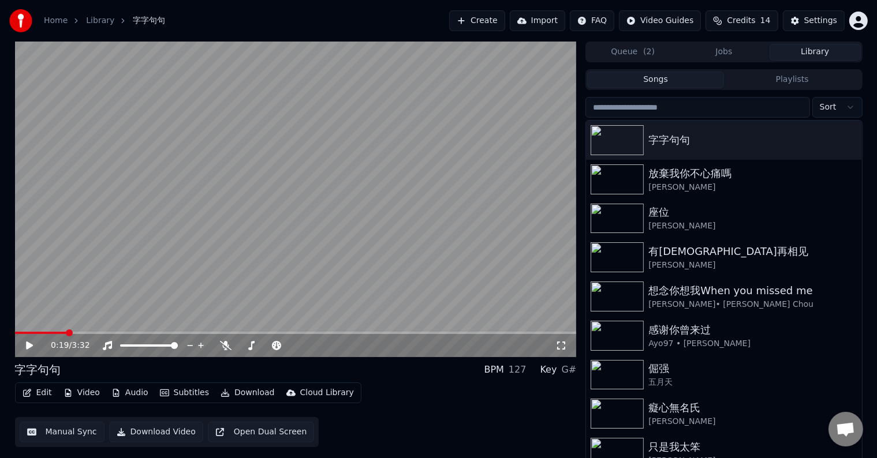
click at [33, 346] on icon at bounding box center [37, 345] width 27 height 9
click at [329, 175] on video at bounding box center [296, 200] width 562 height 316
click at [91, 393] on button "Video" at bounding box center [82, 393] width 46 height 16
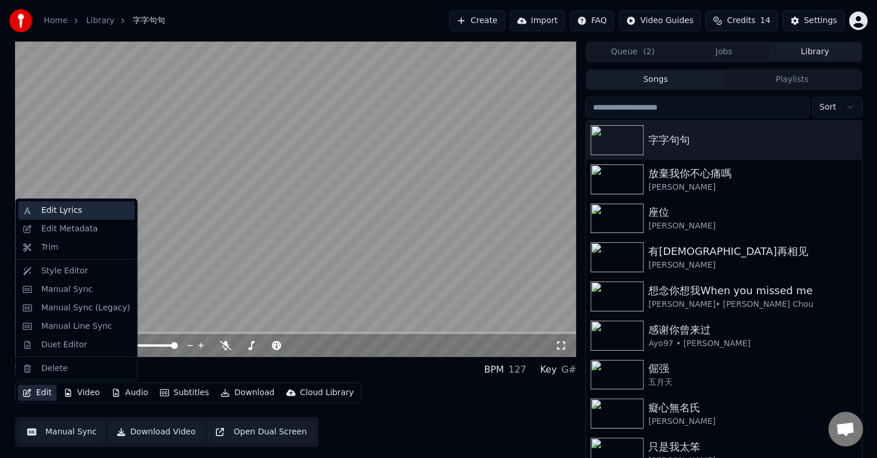
click at [62, 213] on div "Edit Lyrics" at bounding box center [61, 211] width 41 height 12
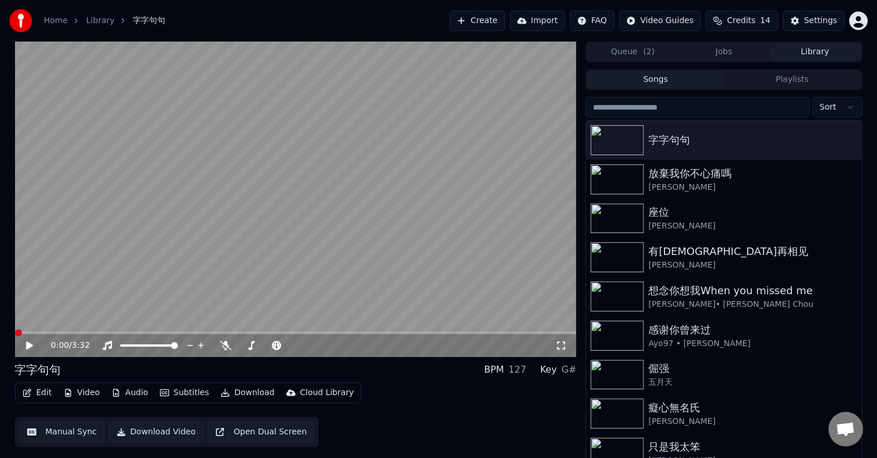
click at [15, 333] on span at bounding box center [18, 333] width 7 height 7
click at [30, 345] on icon at bounding box center [29, 346] width 7 height 8
click at [57, 336] on span at bounding box center [60, 333] width 7 height 7
click at [243, 219] on video at bounding box center [296, 200] width 562 height 316
click at [91, 395] on button "Video" at bounding box center [82, 393] width 46 height 16
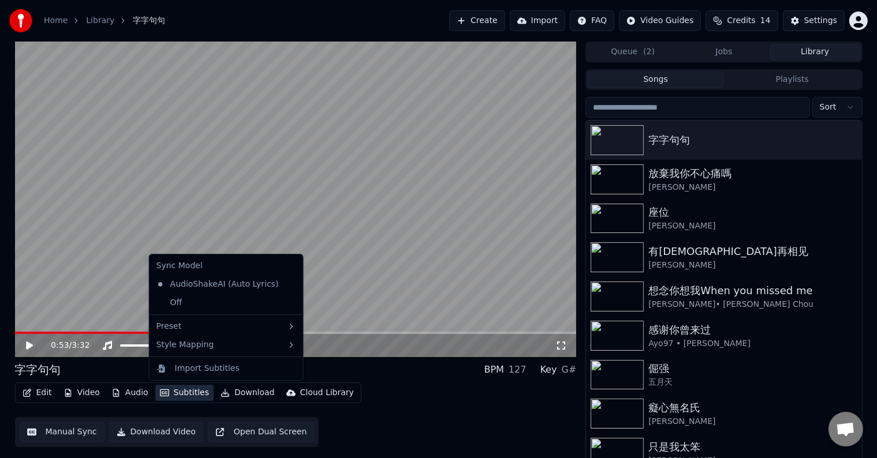
click at [160, 395] on icon "button" at bounding box center [164, 393] width 9 height 8
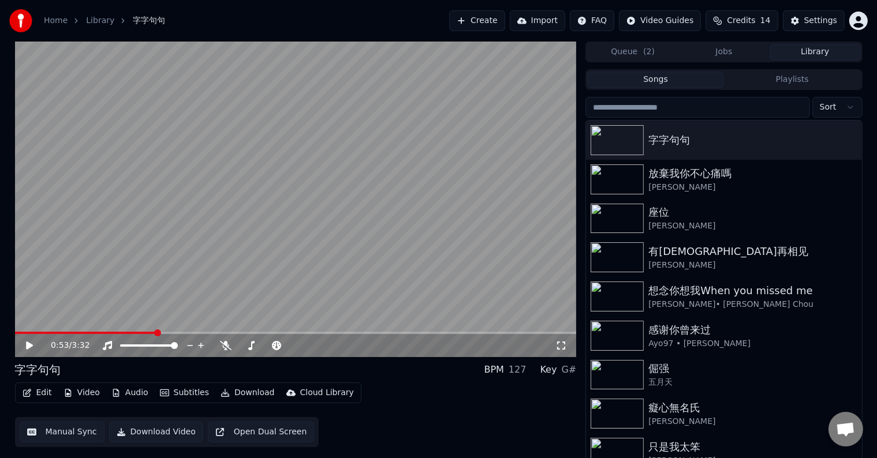
click at [160, 395] on icon "button" at bounding box center [164, 393] width 9 height 8
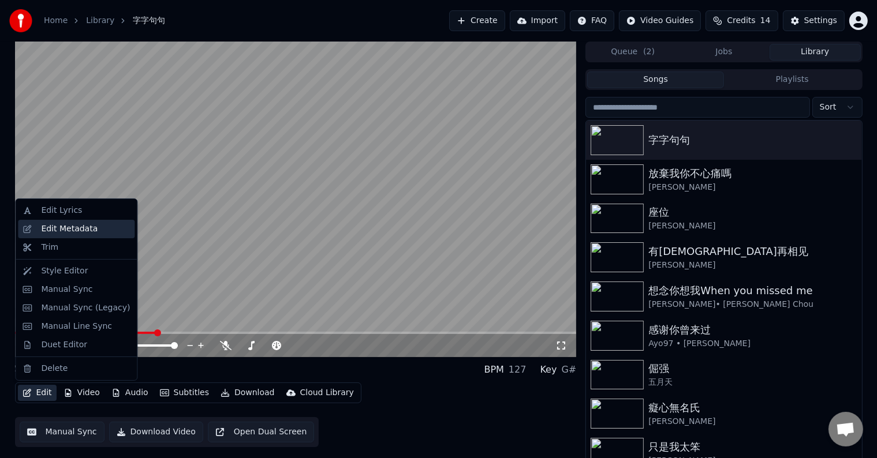
click at [66, 226] on div "Edit Metadata" at bounding box center [69, 229] width 57 height 12
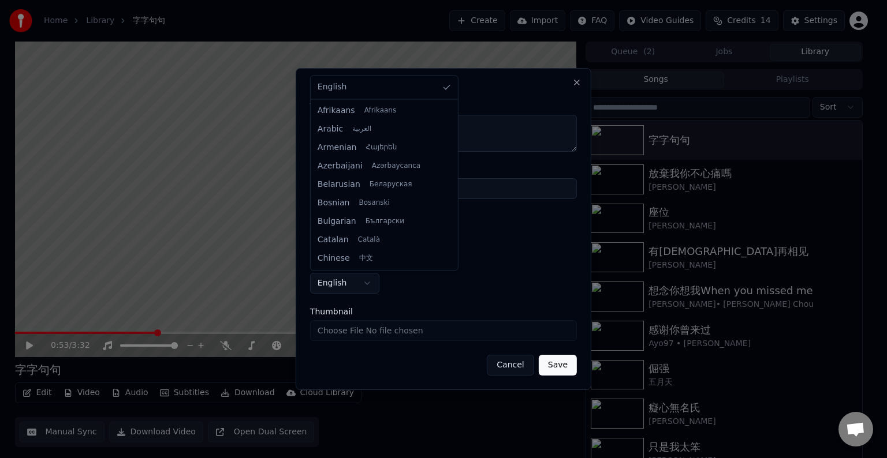
click at [364, 284] on body "**********" at bounding box center [438, 229] width 877 height 458
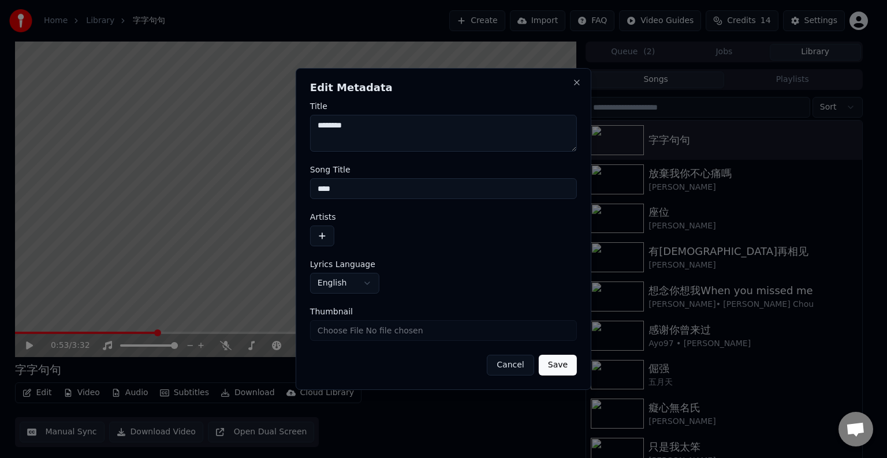
click at [508, 367] on button "Cancel" at bounding box center [510, 365] width 47 height 21
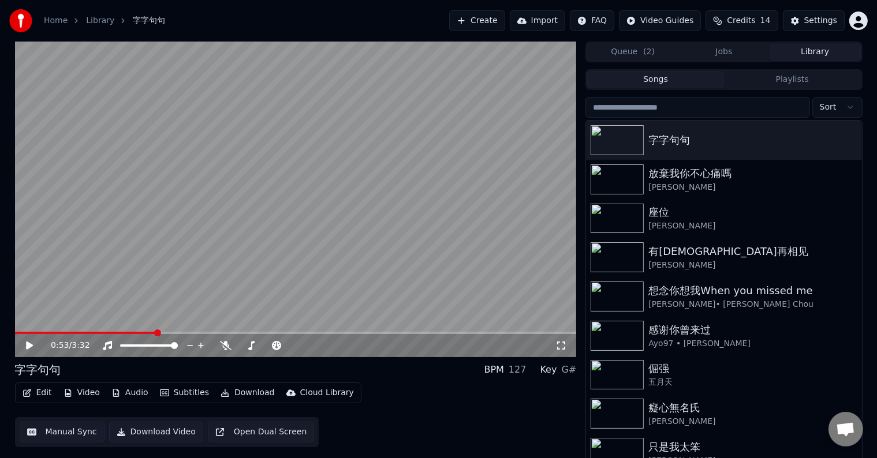
click at [42, 392] on button "Edit" at bounding box center [37, 393] width 39 height 16
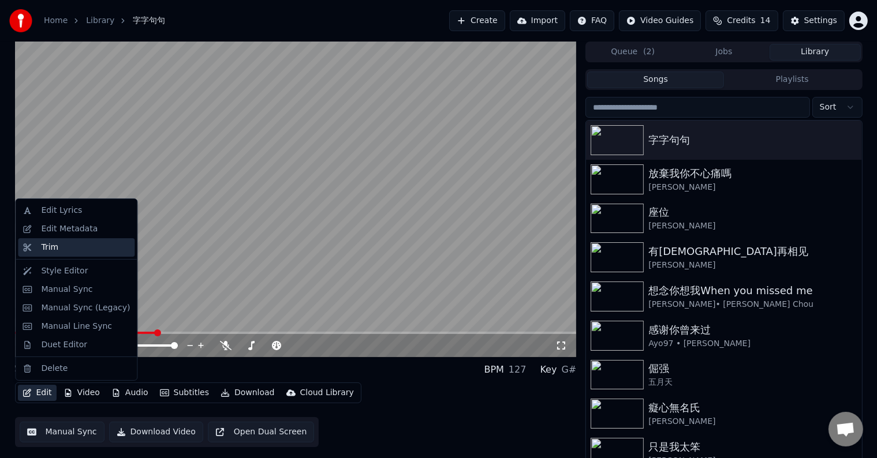
click at [61, 251] on div "Trim" at bounding box center [85, 248] width 89 height 12
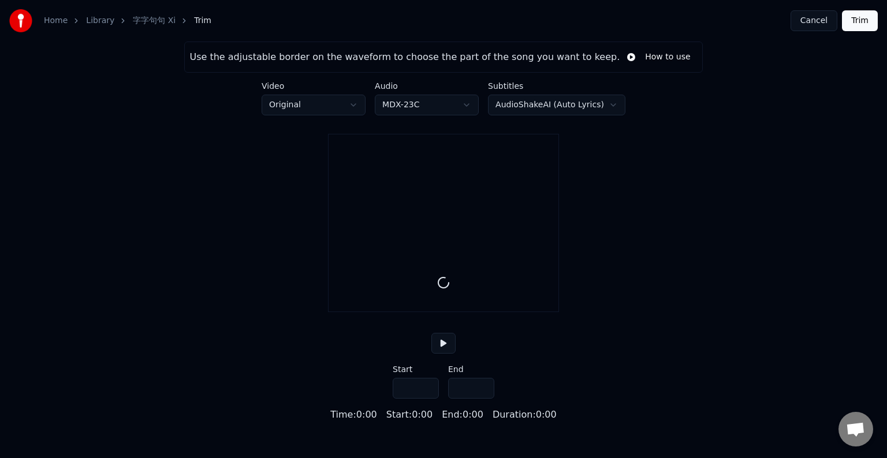
type input "*****"
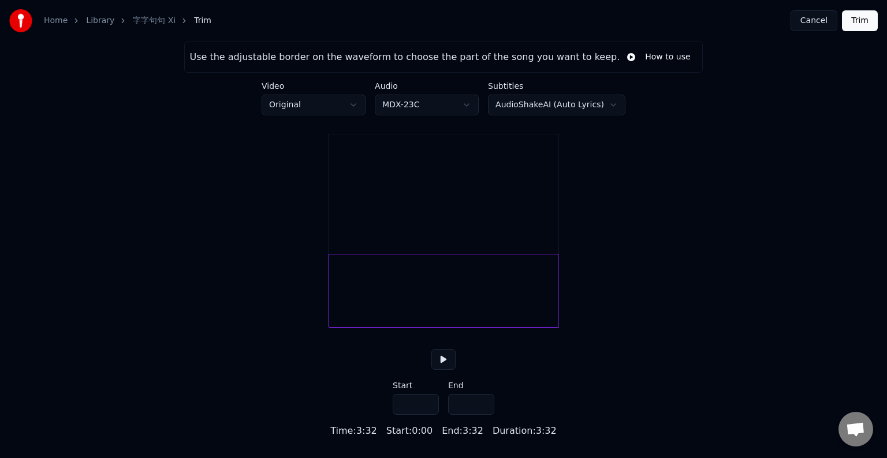
click at [806, 18] on button "Cancel" at bounding box center [814, 20] width 47 height 21
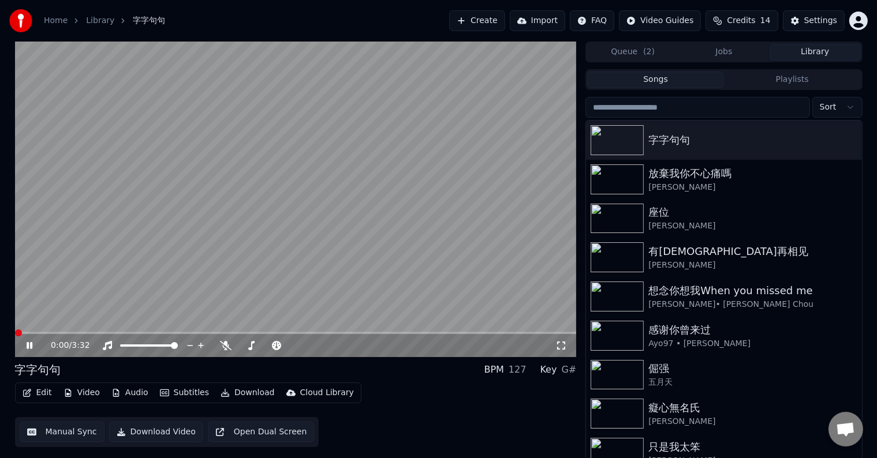
click at [40, 395] on button "Edit" at bounding box center [37, 393] width 39 height 16
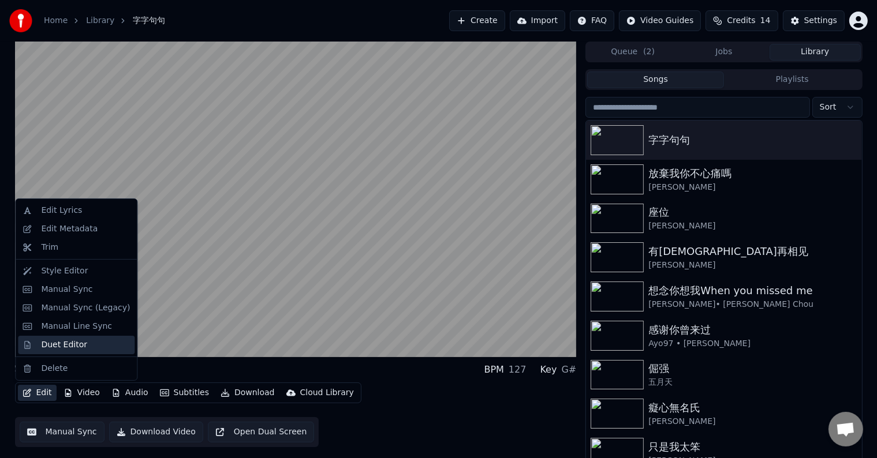
click at [49, 345] on div "Duet Editor" at bounding box center [64, 346] width 46 height 12
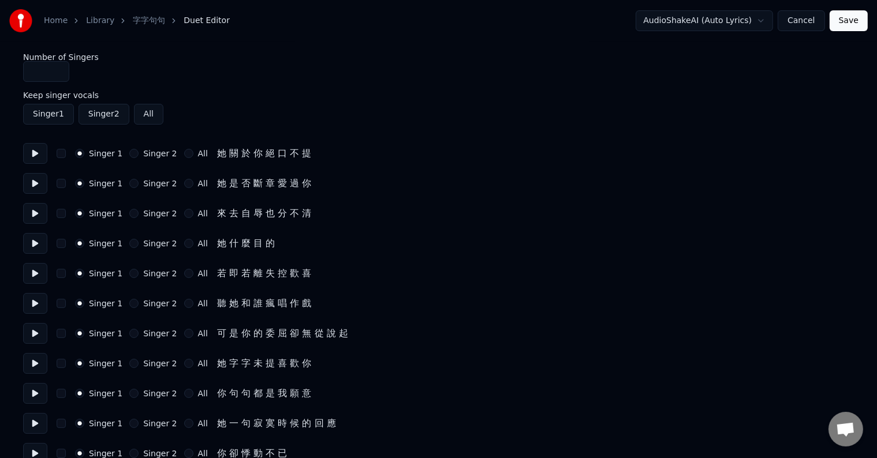
click at [791, 25] on button "Cancel" at bounding box center [801, 20] width 47 height 21
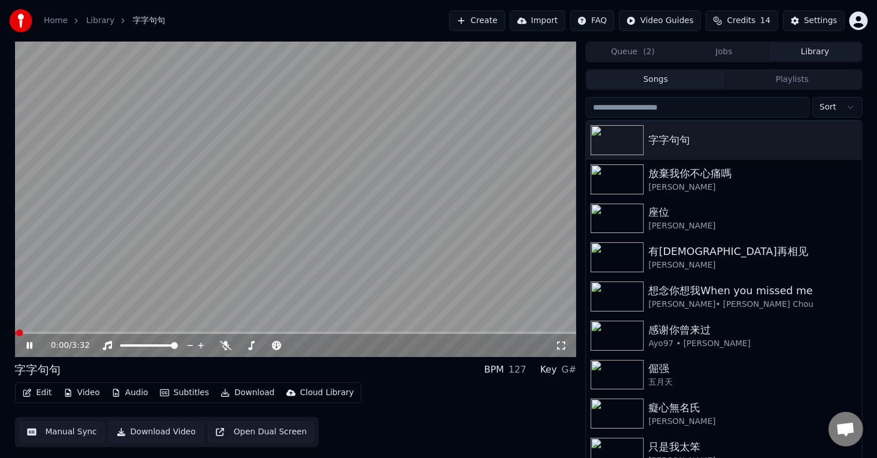
click at [40, 392] on button "Edit" at bounding box center [37, 393] width 39 height 16
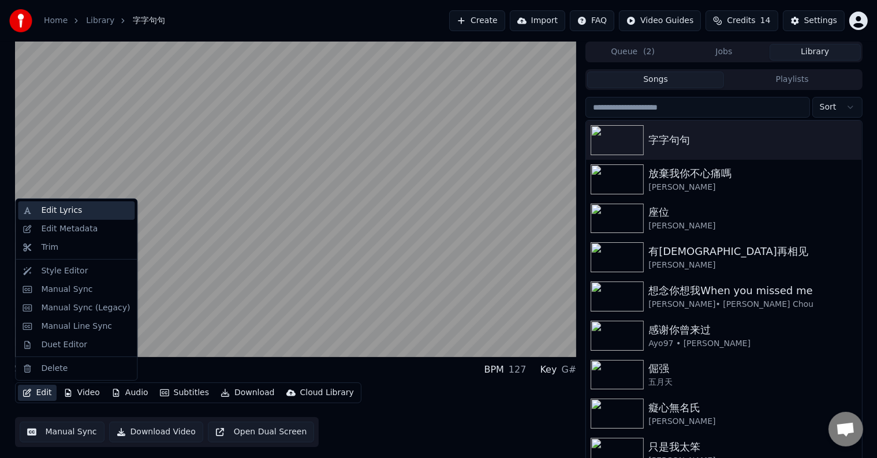
click at [72, 218] on div "Edit Lyrics" at bounding box center [76, 211] width 117 height 18
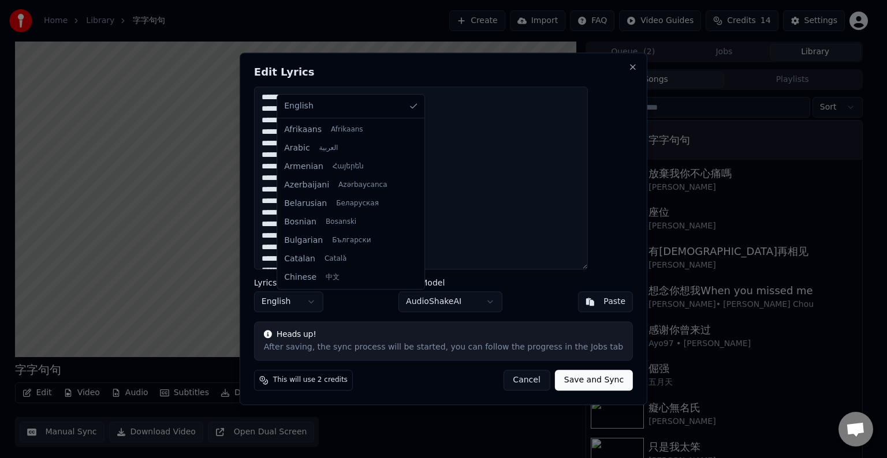
click at [310, 299] on body "Home Library 字字句句 Create Import FAQ Video Guides Credits 14 Settings 字字句句 BPM 1…" at bounding box center [438, 229] width 877 height 458
click at [204, 185] on div at bounding box center [443, 229] width 887 height 458
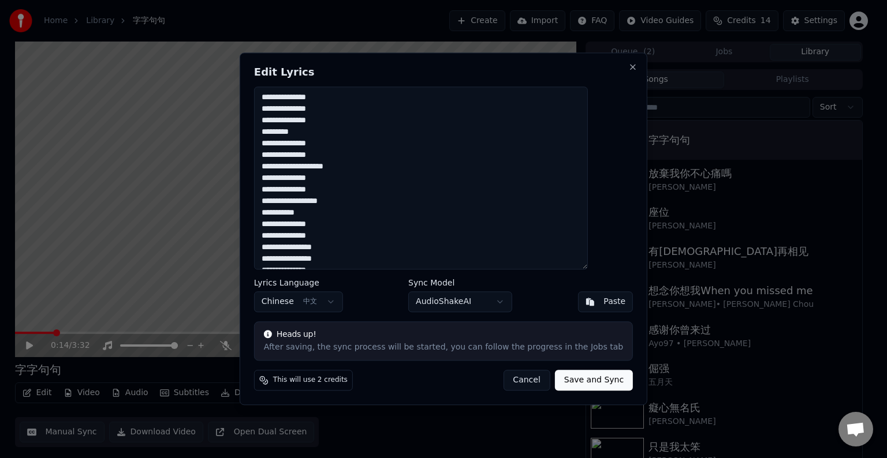
click at [579, 381] on button "Save and Sync" at bounding box center [594, 381] width 78 height 21
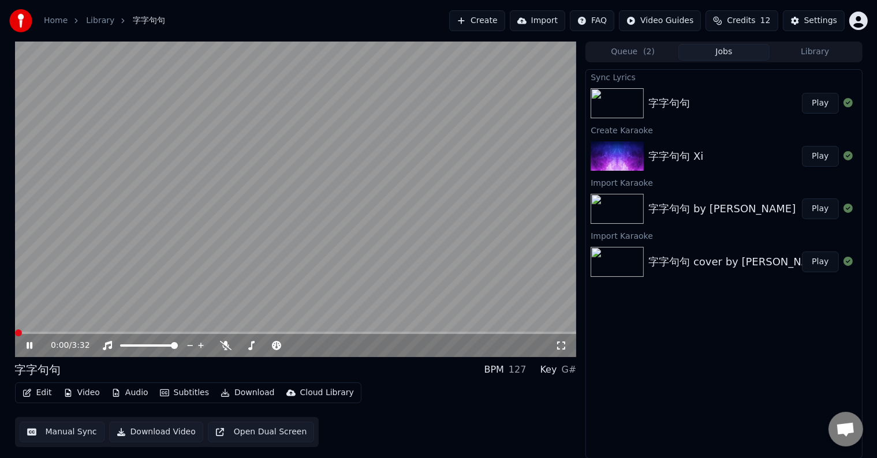
click at [15, 335] on span at bounding box center [18, 333] width 7 height 7
click at [560, 344] on icon at bounding box center [561, 345] width 12 height 9
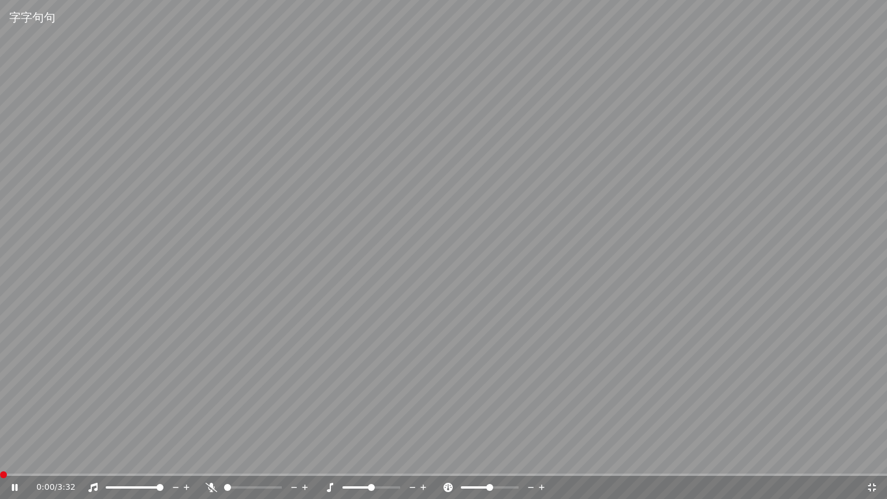
click at [0, 458] on span at bounding box center [3, 474] width 7 height 7
click at [10, 458] on span at bounding box center [11, 474] width 7 height 7
click at [10, 458] on icon at bounding box center [22, 487] width 27 height 9
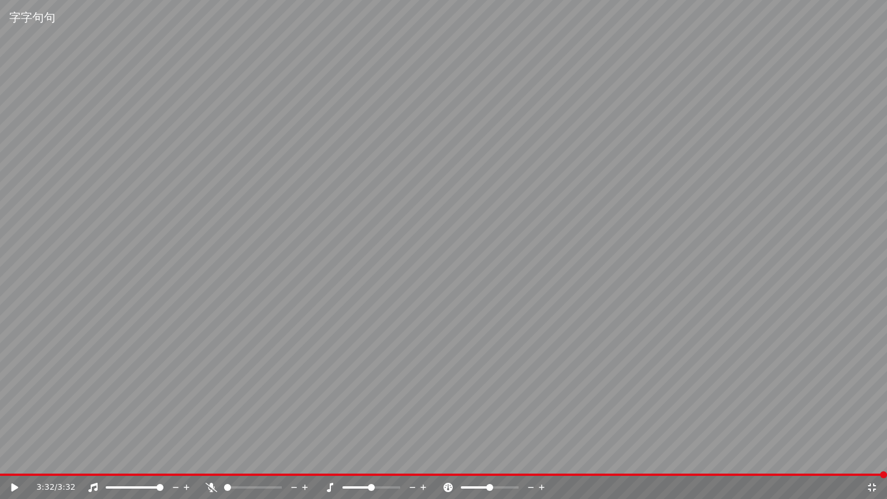
click at [11, 458] on icon at bounding box center [22, 487] width 27 height 9
click at [871, 458] on icon at bounding box center [872, 487] width 12 height 9
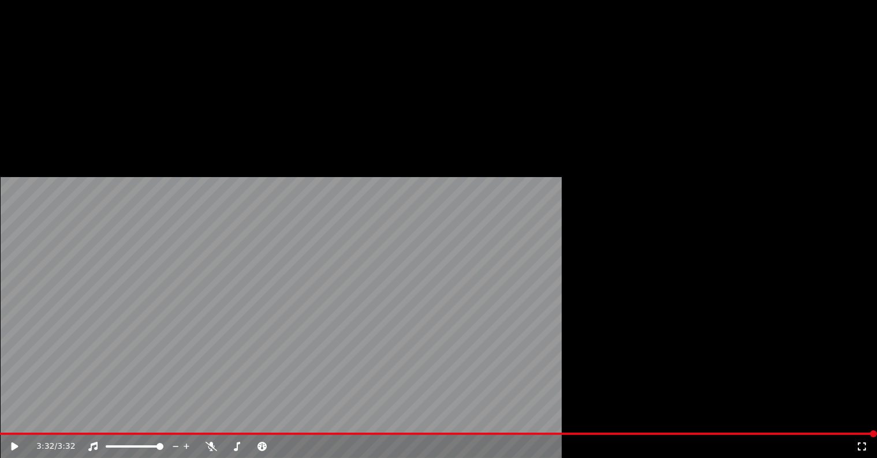
click at [33, 85] on button "Edit" at bounding box center [37, 77] width 39 height 16
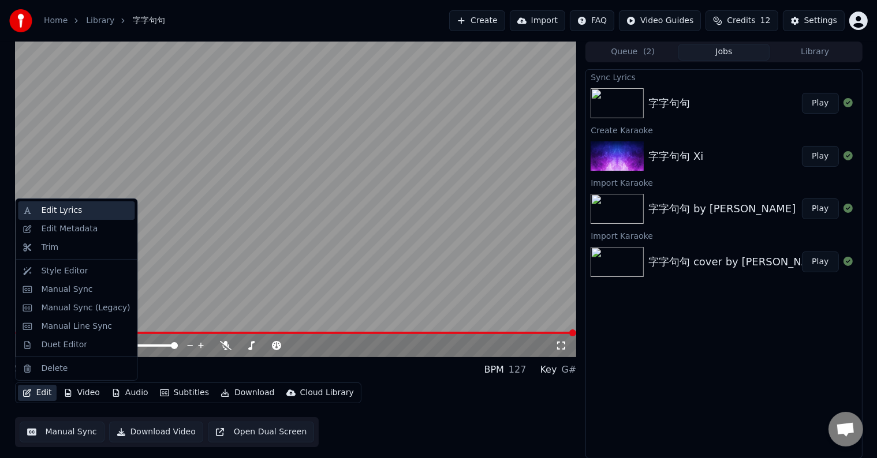
click at [54, 202] on div "Edit Lyrics" at bounding box center [76, 211] width 117 height 18
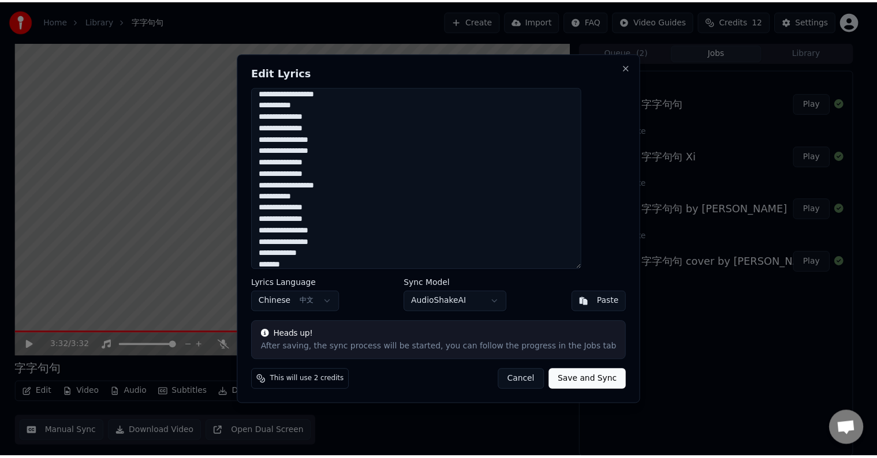
scroll to position [288, 0]
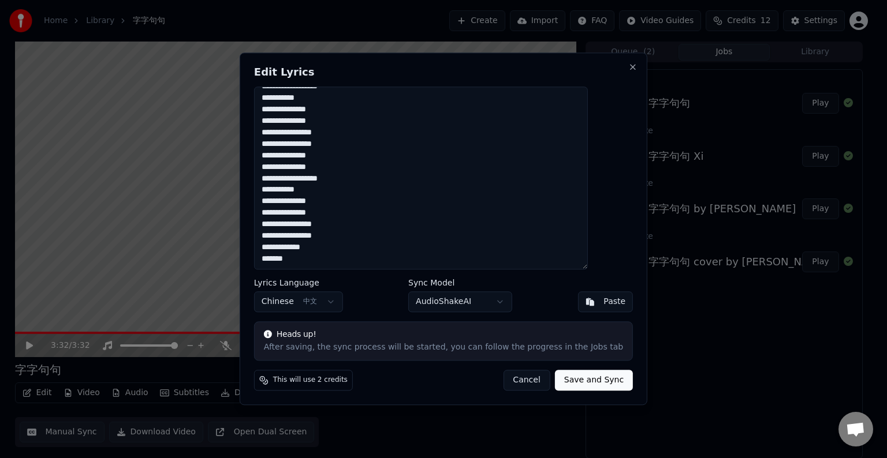
click at [294, 260] on textarea "**********" at bounding box center [421, 178] width 334 height 183
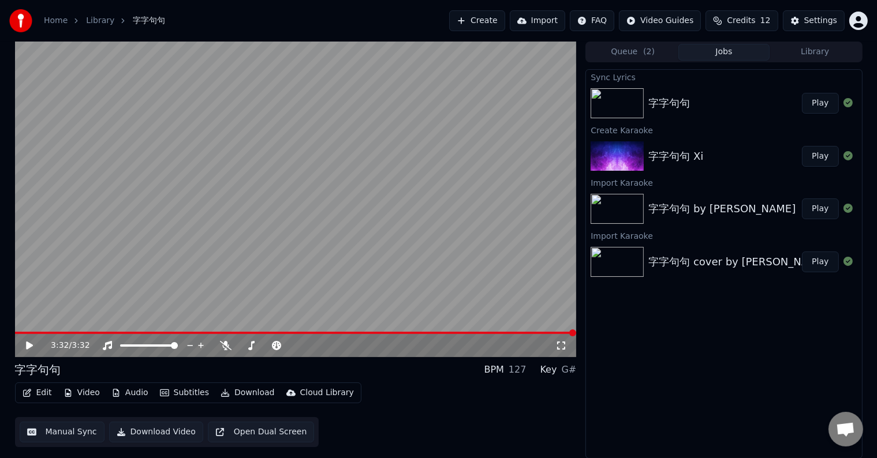
click at [42, 394] on button "Edit" at bounding box center [37, 393] width 39 height 16
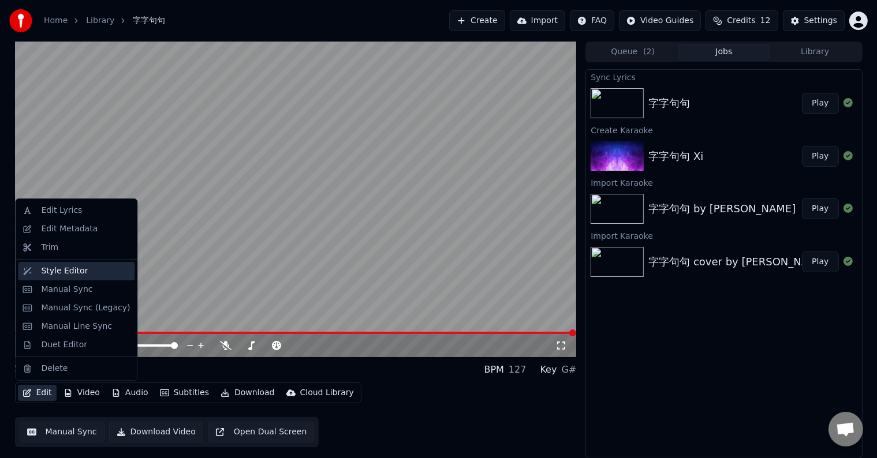
click at [62, 269] on div "Style Editor" at bounding box center [64, 272] width 47 height 12
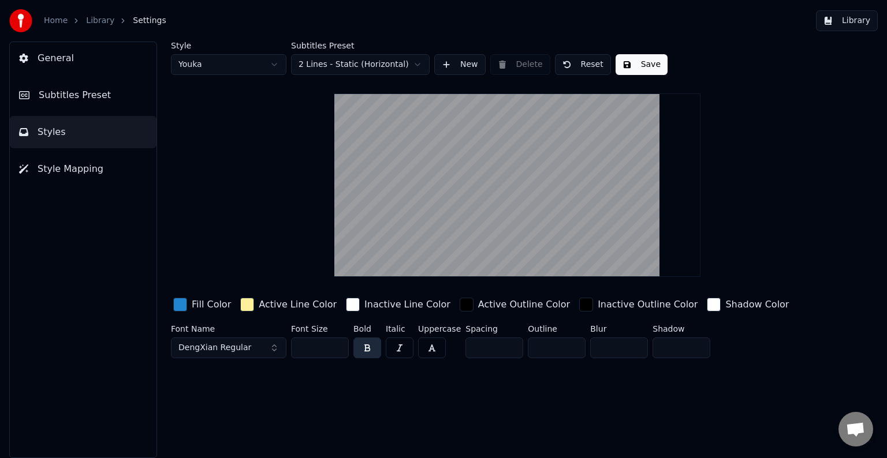
click at [57, 68] on button "General" at bounding box center [83, 58] width 147 height 32
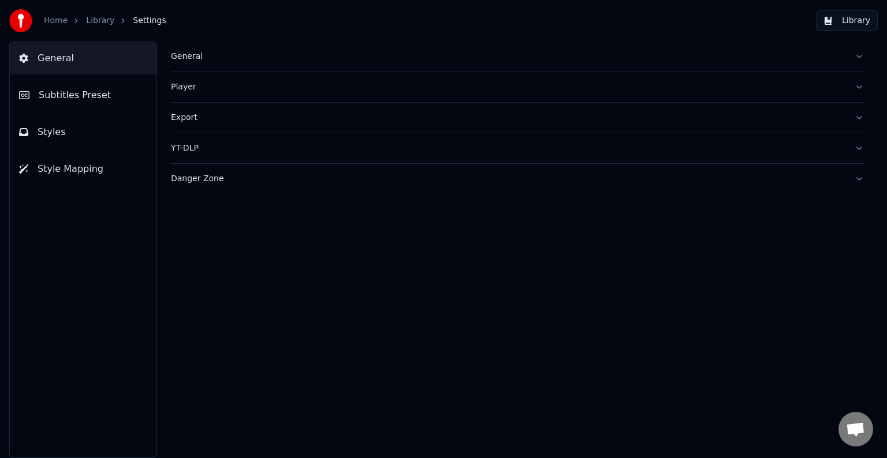
click at [61, 171] on span "Style Mapping" at bounding box center [71, 169] width 66 height 14
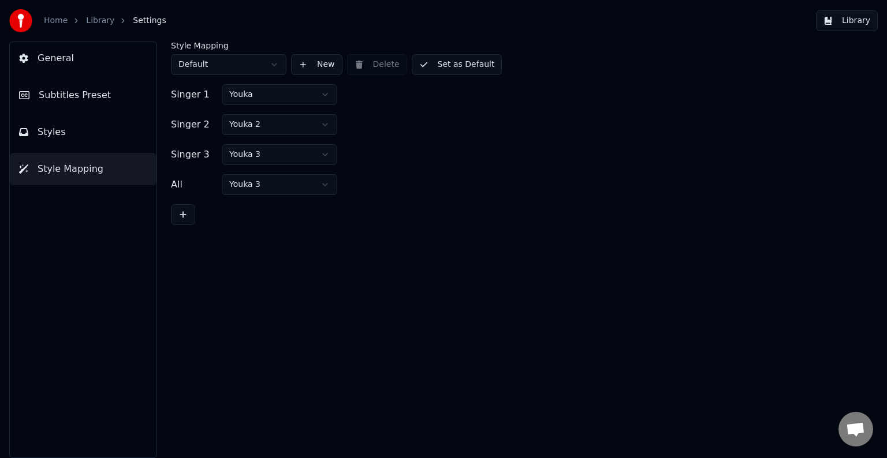
click at [55, 140] on button "Styles" at bounding box center [83, 132] width 147 height 32
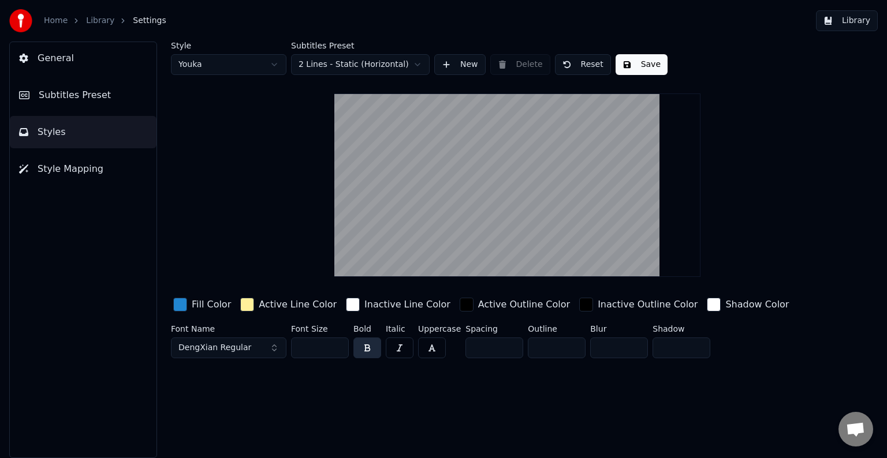
click at [67, 83] on button "Subtitles Preset" at bounding box center [83, 95] width 147 height 32
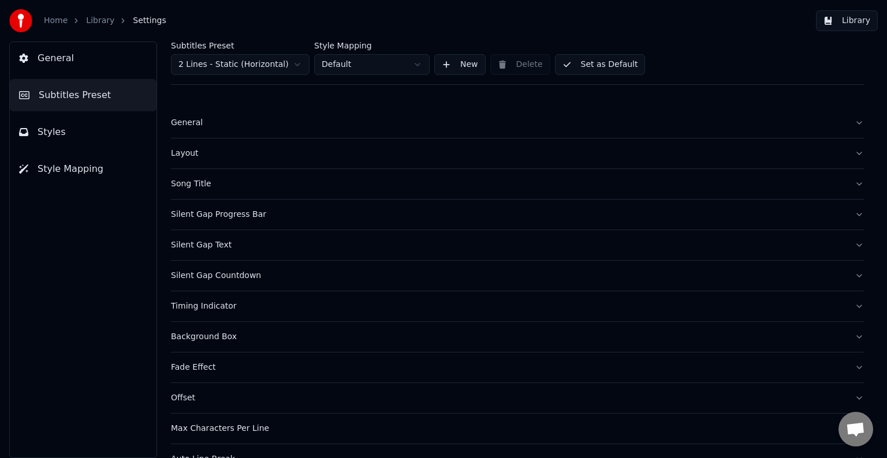
click at [49, 61] on span "General" at bounding box center [56, 58] width 36 height 14
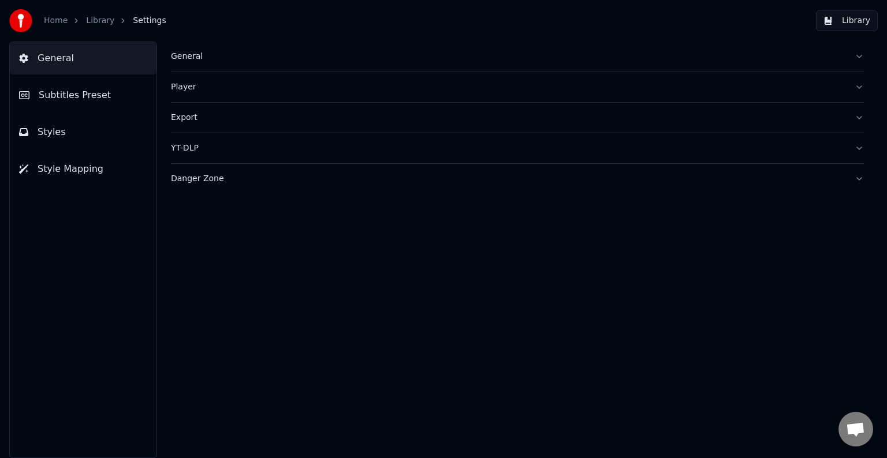
click at [55, 20] on link "Home" at bounding box center [56, 21] width 24 height 12
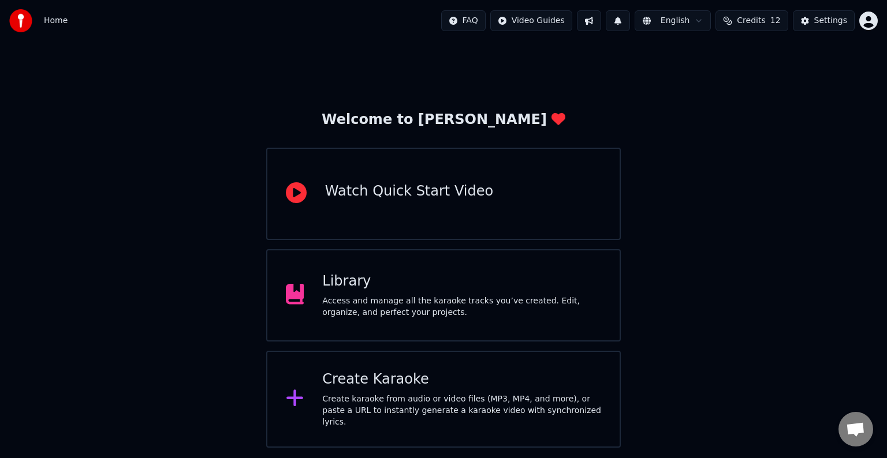
click at [409, 289] on div "Library" at bounding box center [461, 282] width 279 height 18
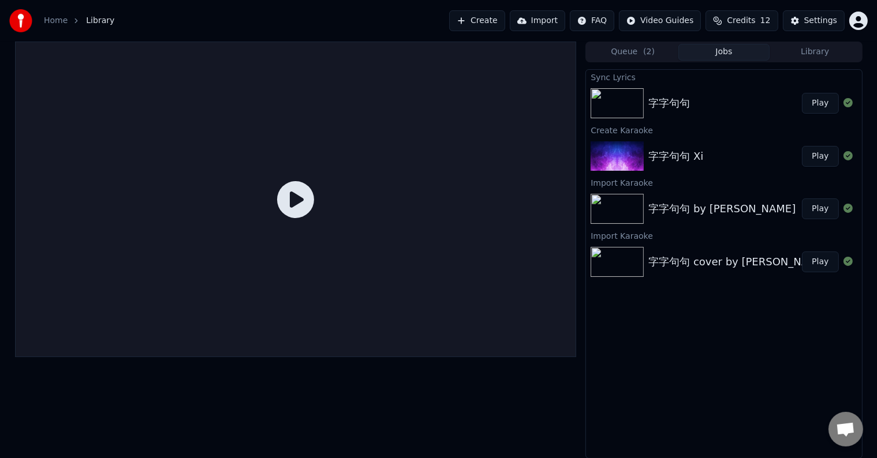
click at [662, 102] on div "字字句句" at bounding box center [669, 103] width 42 height 16
click at [305, 207] on icon at bounding box center [295, 199] width 37 height 37
click at [819, 103] on button "Play" at bounding box center [820, 103] width 36 height 21
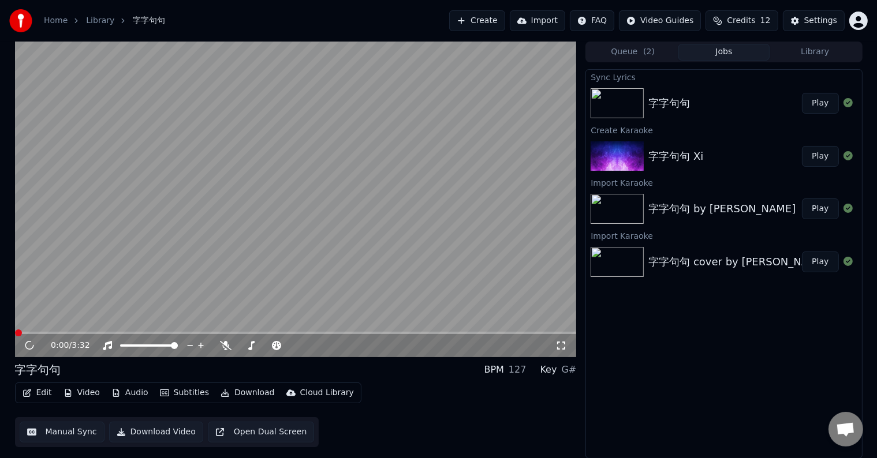
click at [279, 213] on video at bounding box center [296, 200] width 562 height 316
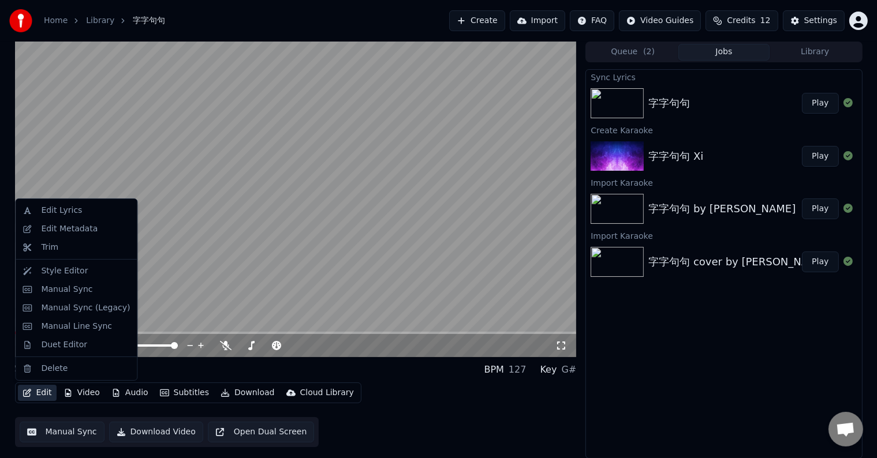
click at [46, 391] on button "Edit" at bounding box center [37, 393] width 39 height 16
click at [69, 214] on div "Edit Lyrics" at bounding box center [61, 211] width 41 height 12
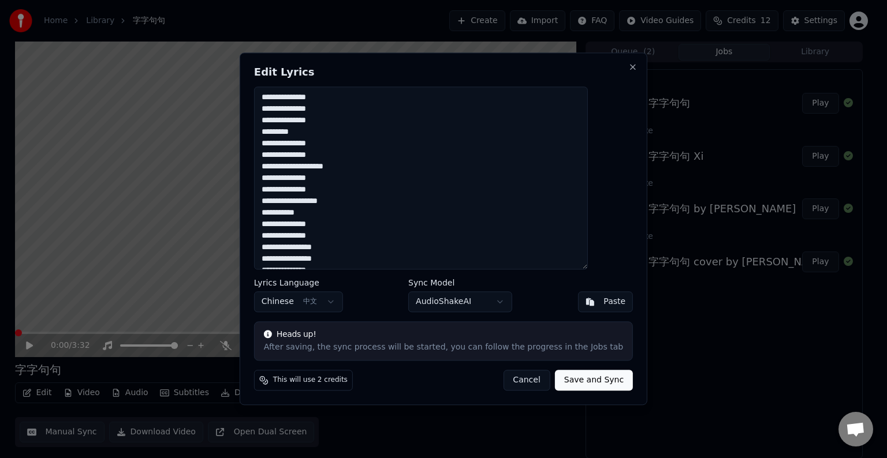
click at [518, 386] on button "Cancel" at bounding box center [526, 381] width 47 height 21
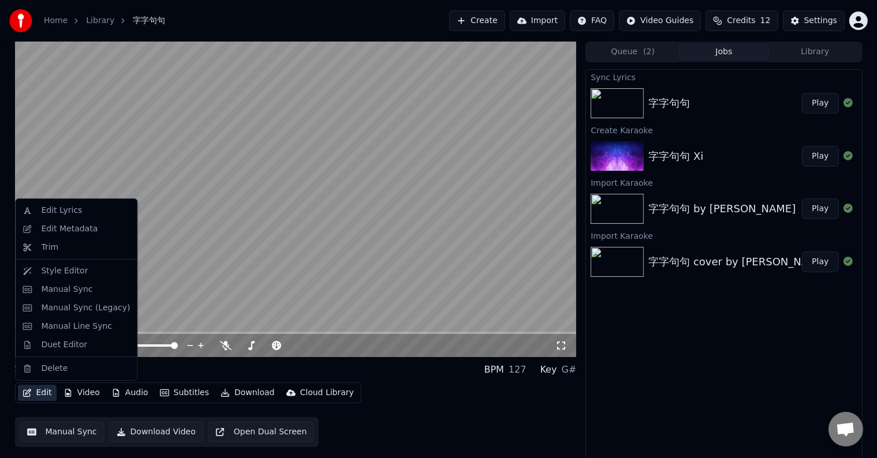
click at [38, 394] on button "Edit" at bounding box center [37, 393] width 39 height 16
click at [67, 289] on div "Manual Sync" at bounding box center [66, 290] width 51 height 12
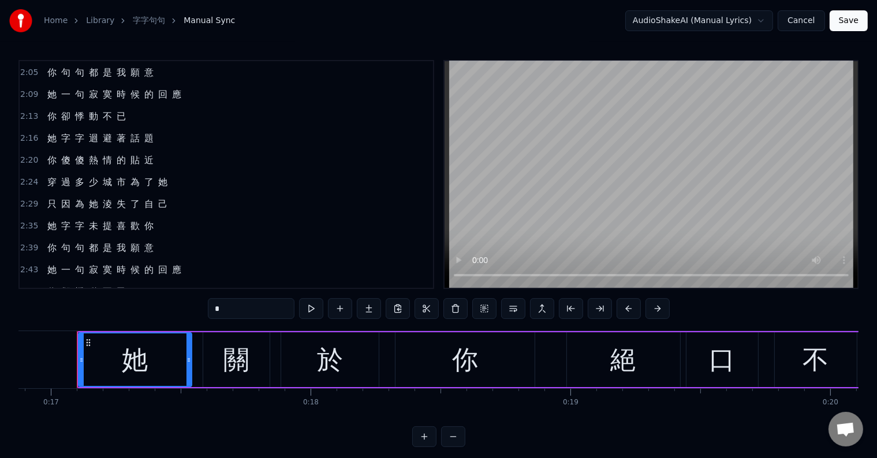
scroll to position [622, 0]
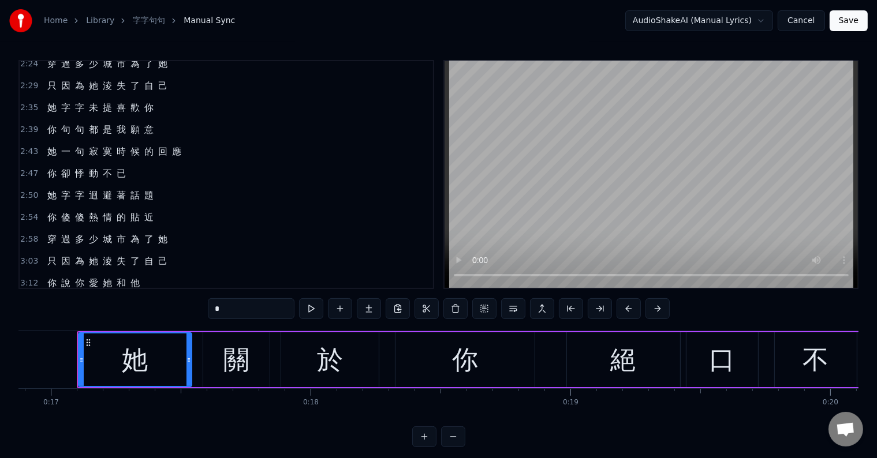
click at [73, 299] on span "關" at bounding box center [79, 305] width 12 height 13
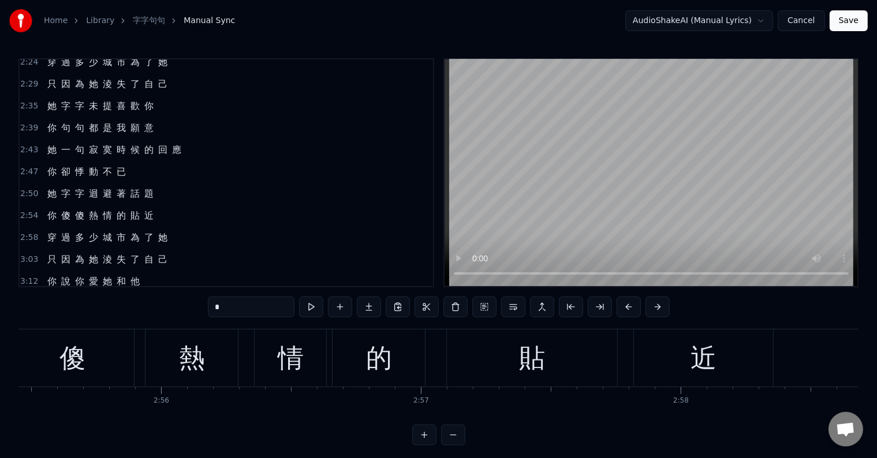
scroll to position [0, 51235]
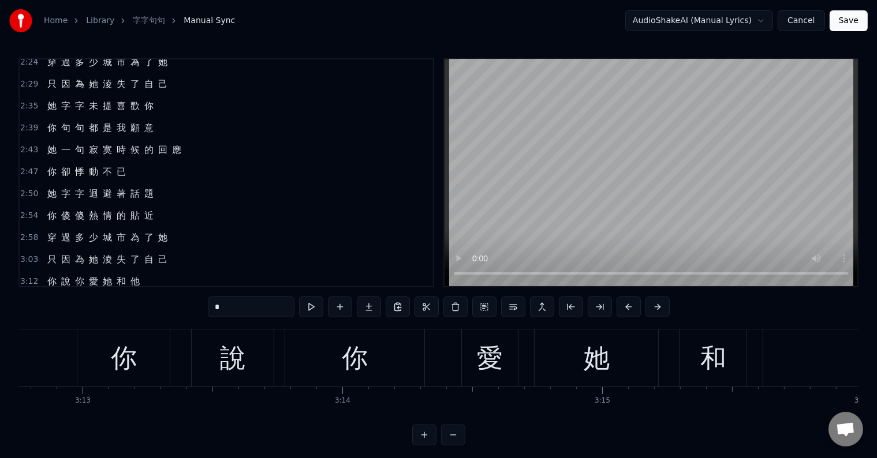
click at [62, 297] on span "啊 沒" at bounding box center [58, 303] width 24 height 13
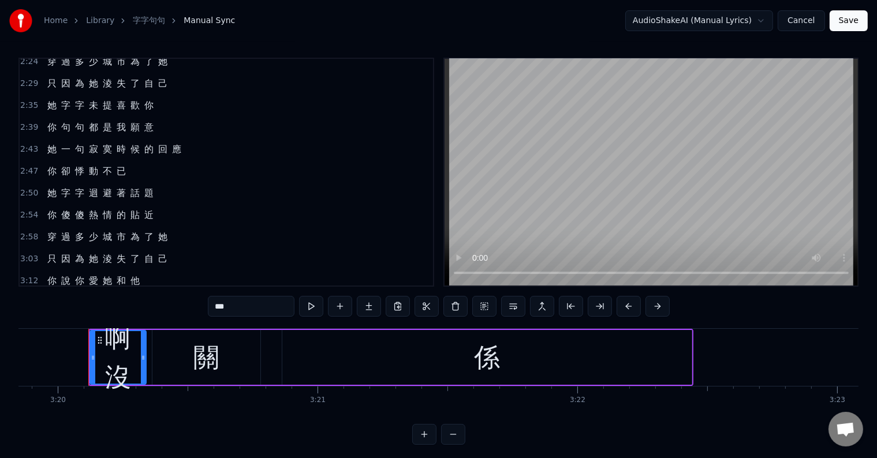
scroll to position [0, 51941]
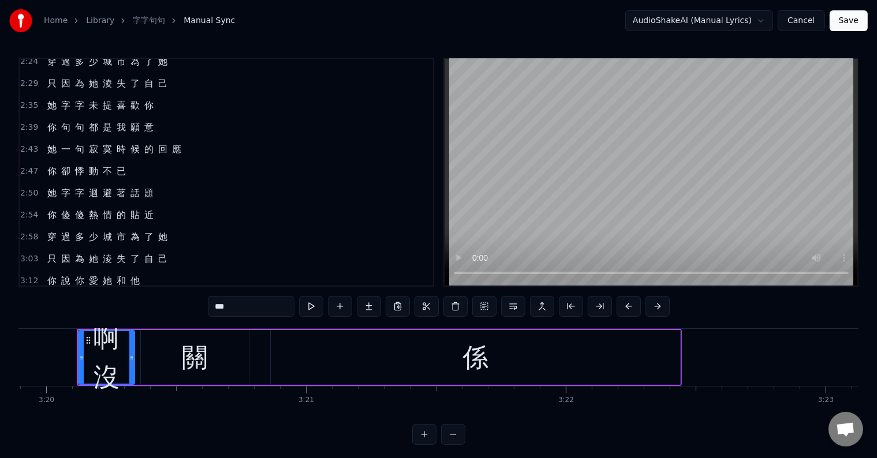
click at [73, 296] on span "關" at bounding box center [79, 302] width 12 height 13
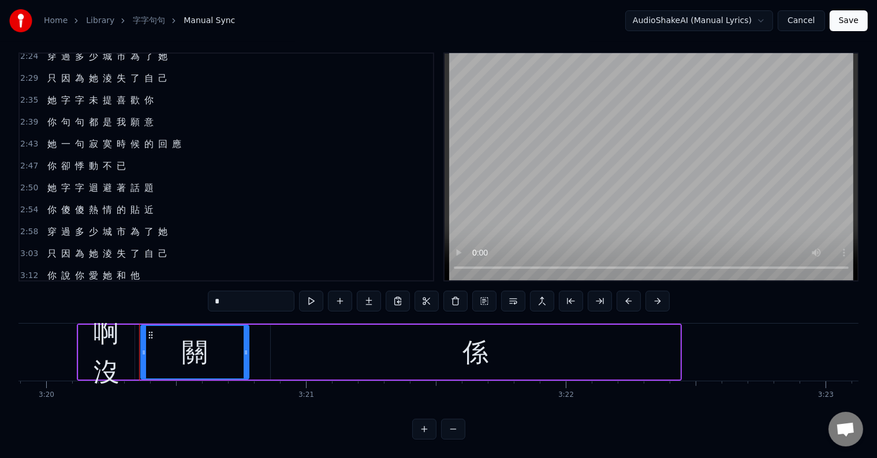
scroll to position [17, 0]
click at [49, 291] on span "啊 沒" at bounding box center [58, 297] width 24 height 13
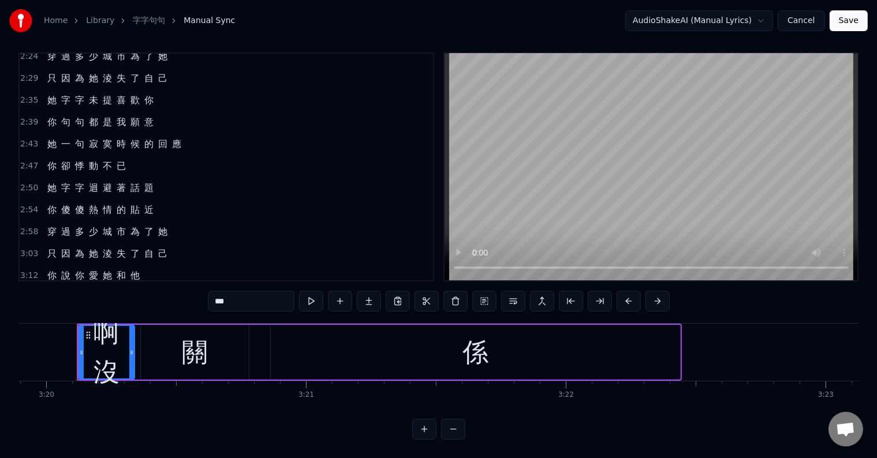
click at [107, 326] on div "啊 沒" at bounding box center [106, 353] width 55 height 78
click at [227, 291] on input "***" at bounding box center [251, 301] width 87 height 21
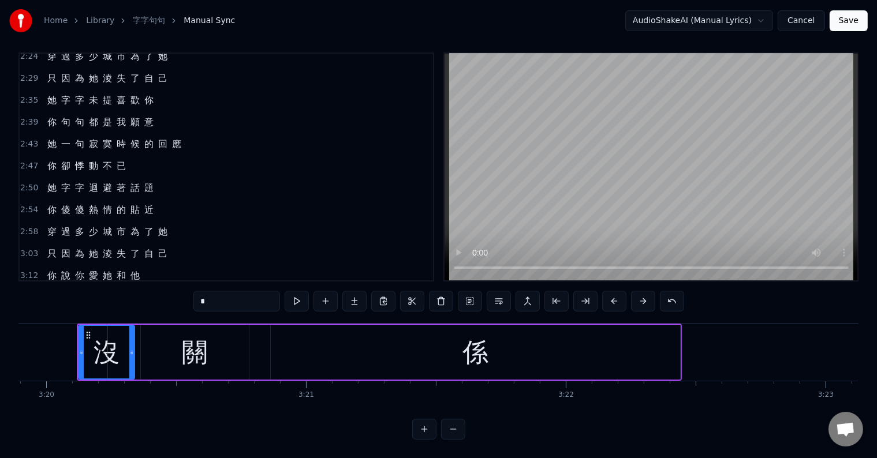
click at [46, 269] on span "你" at bounding box center [52, 275] width 12 height 13
type input "*"
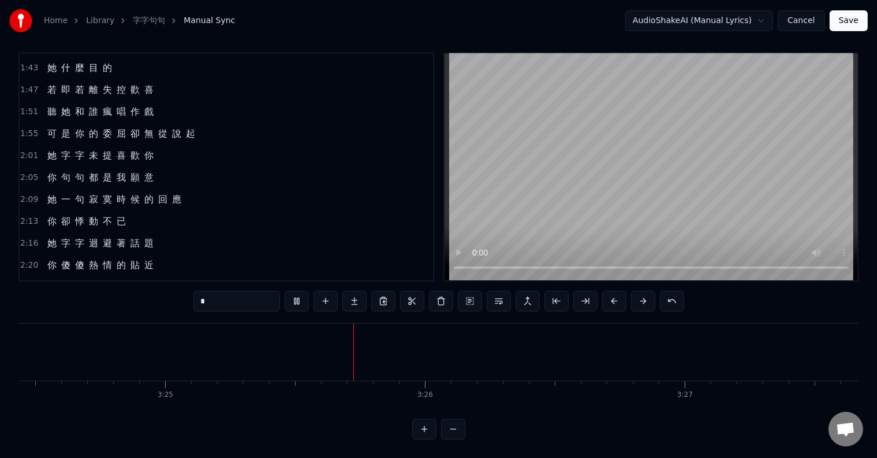
scroll to position [45, 0]
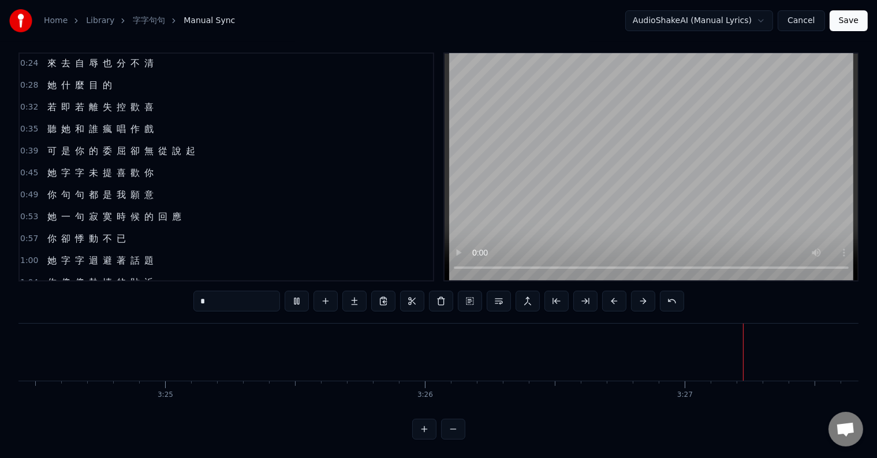
click at [848, 21] on button "Save" at bounding box center [849, 20] width 38 height 21
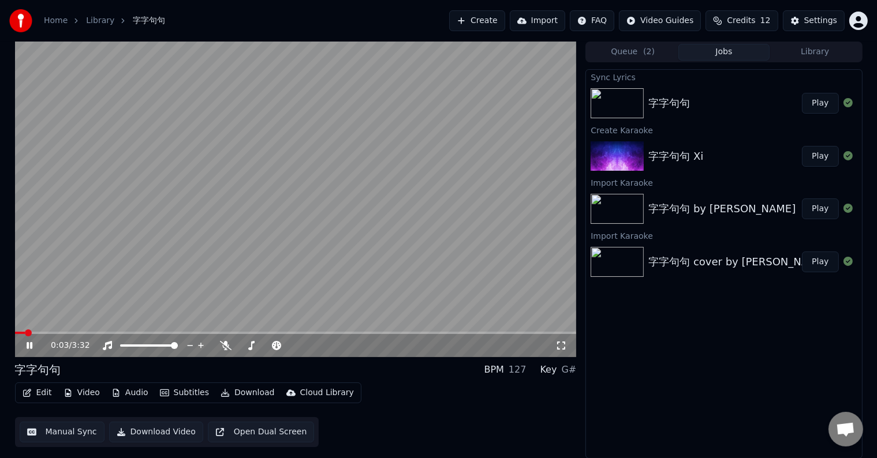
click at [328, 219] on video at bounding box center [296, 200] width 562 height 316
click at [248, 393] on button "Download" at bounding box center [248, 393] width 64 height 16
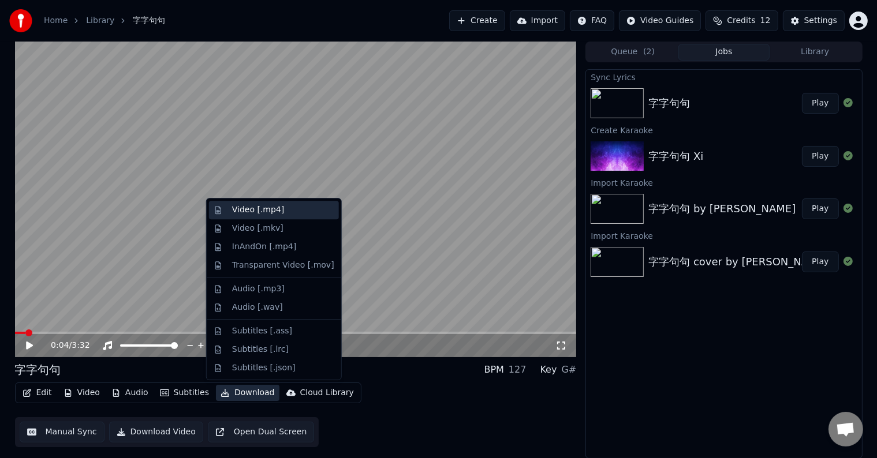
click at [274, 211] on div "Video [.mp4]" at bounding box center [258, 210] width 52 height 12
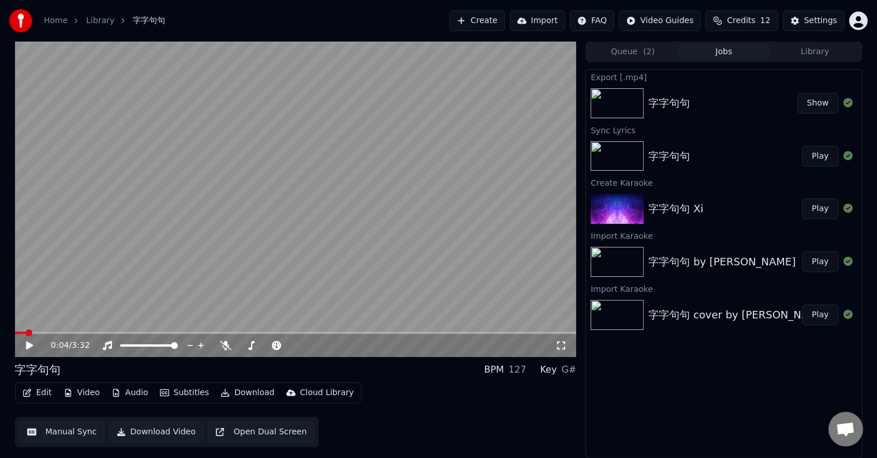
click at [824, 103] on button "Show" at bounding box center [818, 103] width 42 height 21
click at [233, 397] on button "Download" at bounding box center [248, 393] width 64 height 16
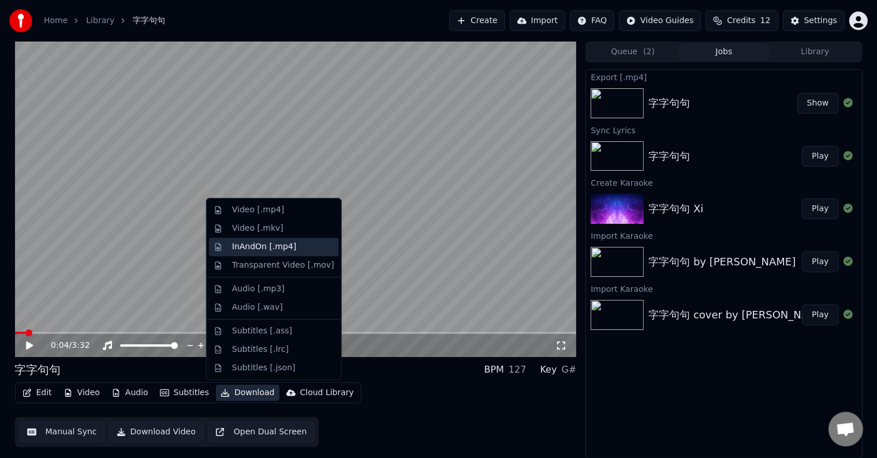
click at [275, 251] on div "InAndOn [.mp4]" at bounding box center [264, 247] width 65 height 12
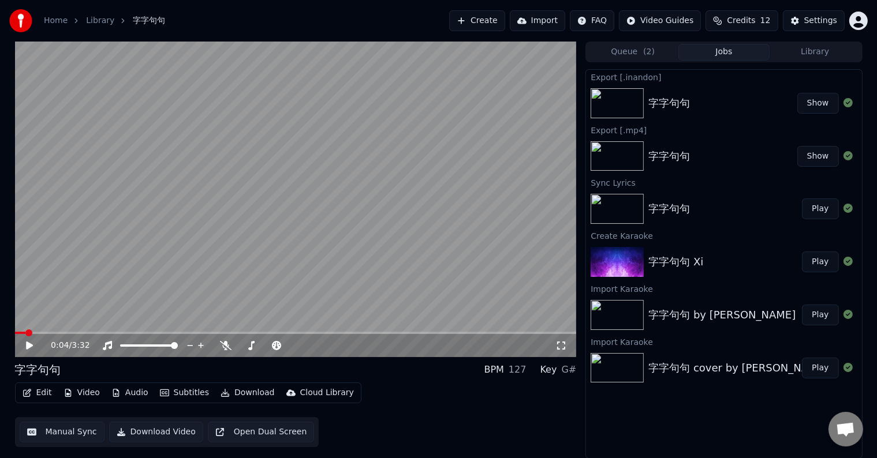
click at [819, 103] on button "Show" at bounding box center [818, 103] width 42 height 21
click at [15, 331] on span at bounding box center [18, 333] width 7 height 7
click at [32, 346] on icon at bounding box center [37, 345] width 27 height 9
click at [564, 345] on icon at bounding box center [561, 345] width 12 height 9
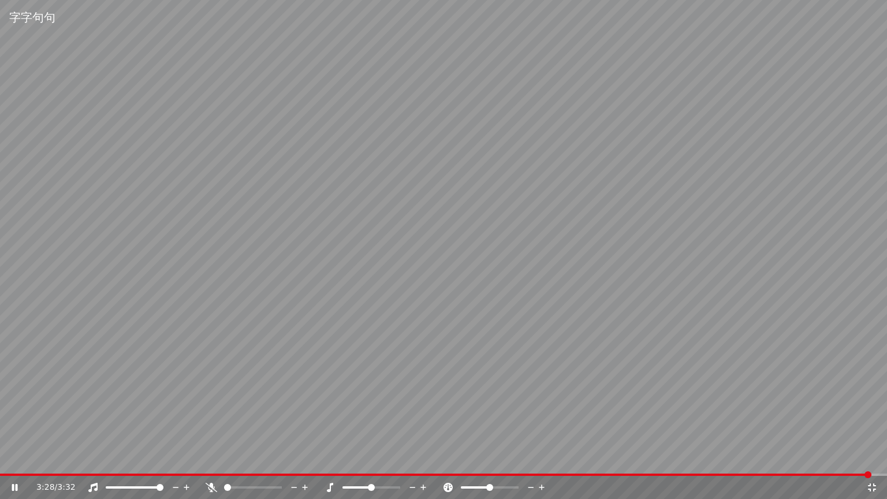
click at [3, 458] on span at bounding box center [435, 474] width 871 height 2
click at [875, 458] on icon at bounding box center [872, 487] width 12 height 9
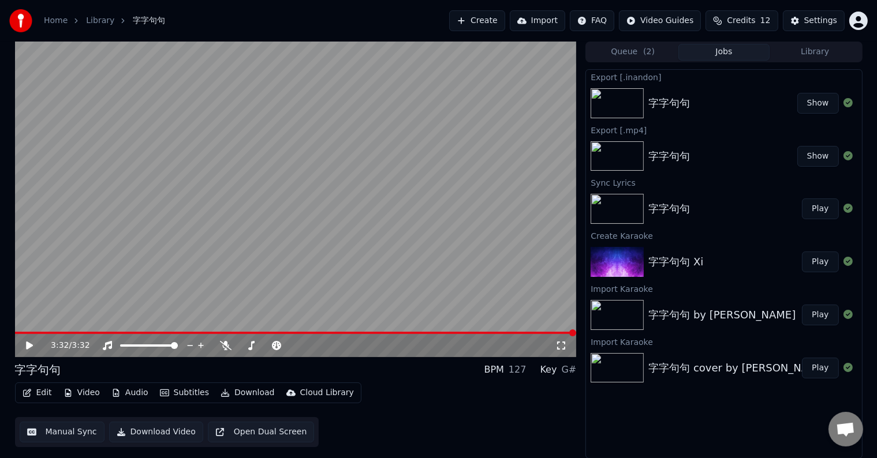
click at [563, 348] on icon at bounding box center [561, 345] width 12 height 9
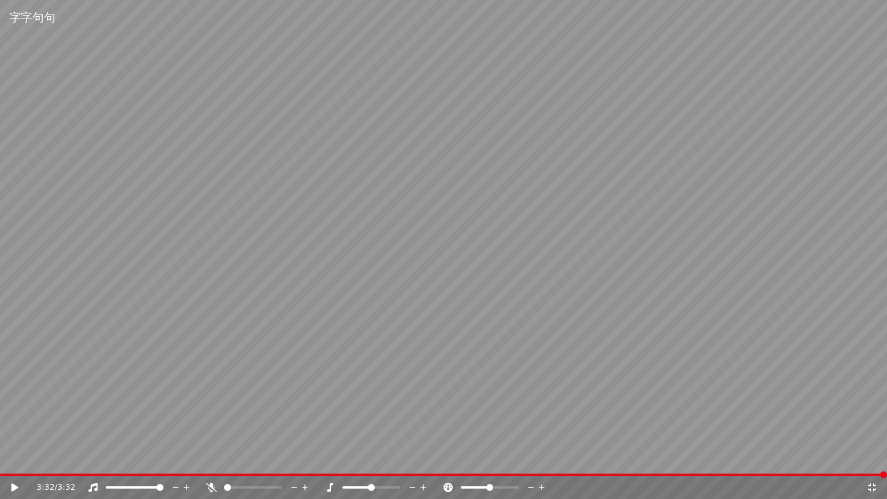
drag, startPoint x: 703, startPoint y: 461, endPoint x: 871, endPoint y: 486, distance: 169.3
click at [871, 458] on icon at bounding box center [872, 487] width 12 height 9
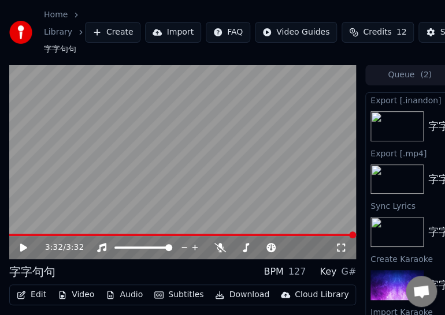
click at [28, 249] on icon at bounding box center [31, 247] width 27 height 9
click at [201, 0] on div "Home Library 字字句句 Create Import FAQ Video Guides Credits 12 Settings" at bounding box center [222, 32] width 445 height 65
click at [252, 165] on video at bounding box center [182, 162] width 346 height 195
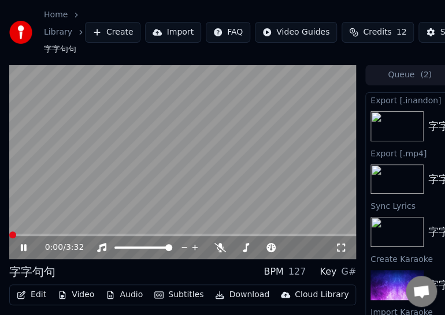
click at [9, 236] on span at bounding box center [12, 235] width 7 height 7
click at [25, 247] on icon at bounding box center [24, 247] width 6 height 7
click at [9, 234] on span at bounding box center [12, 235] width 7 height 7
click at [251, 177] on video at bounding box center [182, 162] width 346 height 195
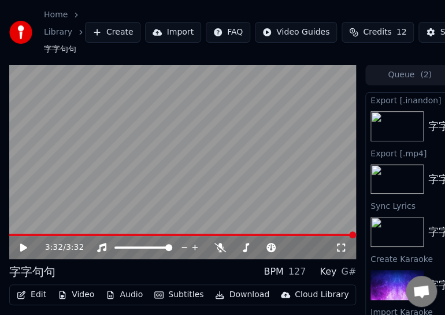
click at [222, 188] on video at bounding box center [182, 162] width 346 height 195
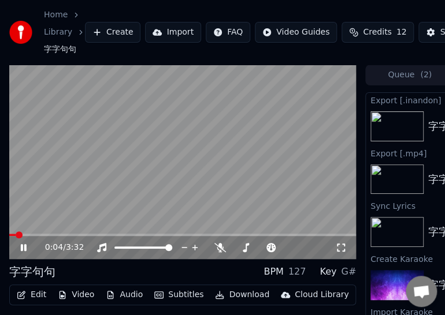
click at [16, 233] on span at bounding box center [19, 235] width 7 height 7
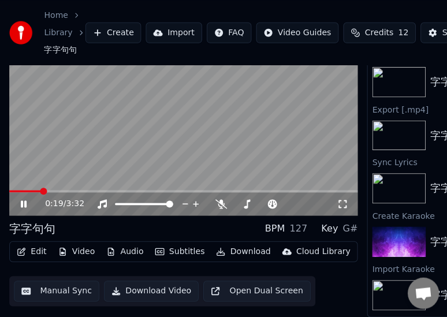
scroll to position [53, 0]
click at [17, 189] on span at bounding box center [13, 190] width 8 height 2
click at [13, 189] on span at bounding box center [23, 190] width 29 height 2
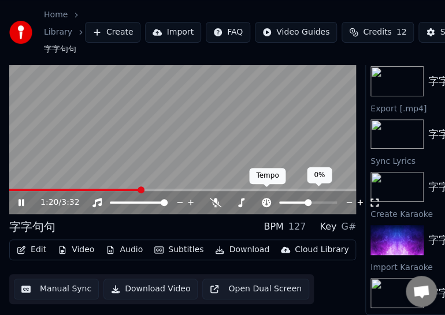
click at [266, 188] on span at bounding box center [266, 187] width 6 height 6
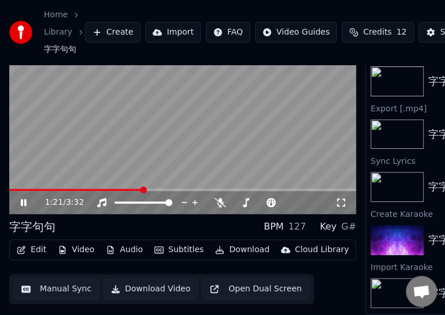
click at [25, 199] on icon at bounding box center [24, 202] width 6 height 7
click at [252, 109] on video at bounding box center [182, 117] width 346 height 195
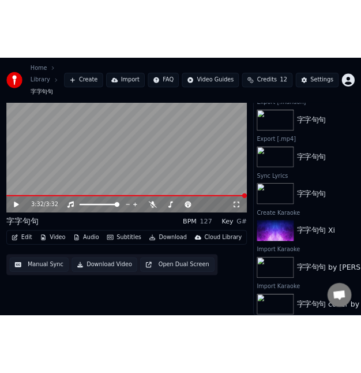
scroll to position [44, 0]
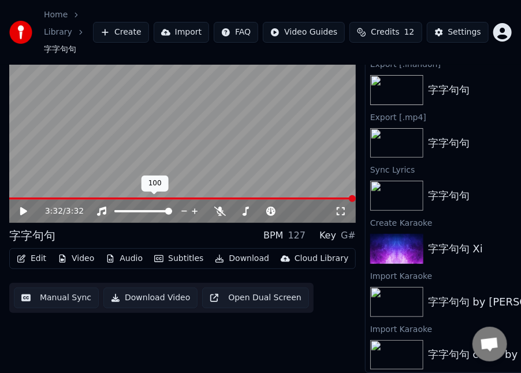
click at [208, 147] on video at bounding box center [182, 125] width 346 height 195
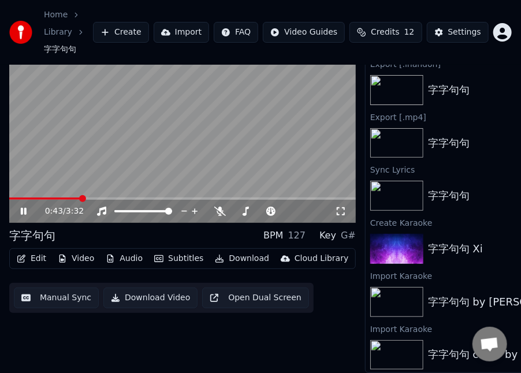
click at [207, 135] on video at bounding box center [182, 125] width 346 height 195
click at [192, 113] on video at bounding box center [182, 125] width 346 height 195
click at [236, 115] on video at bounding box center [182, 125] width 346 height 195
click at [280, 104] on video at bounding box center [182, 125] width 346 height 195
click at [9, 195] on span at bounding box center [12, 198] width 7 height 7
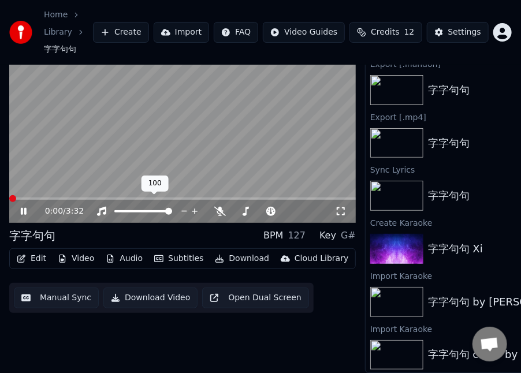
click at [9, 195] on span at bounding box center [12, 198] width 7 height 7
click at [23, 207] on icon at bounding box center [31, 211] width 27 height 9
click at [9, 197] on span at bounding box center [12, 198] width 7 height 7
click at [215, 142] on video at bounding box center [182, 125] width 346 height 195
click at [23, 208] on icon at bounding box center [24, 211] width 6 height 7
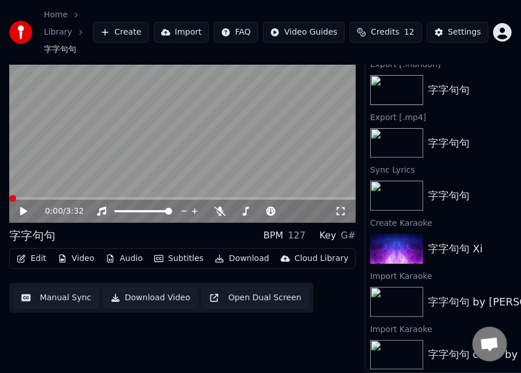
click at [9, 195] on span at bounding box center [12, 198] width 7 height 7
click at [222, 141] on video at bounding box center [182, 125] width 346 height 195
click at [191, 133] on video at bounding box center [182, 125] width 346 height 195
click at [9, 195] on span at bounding box center [12, 198] width 7 height 7
click at [263, 121] on video at bounding box center [182, 125] width 346 height 195
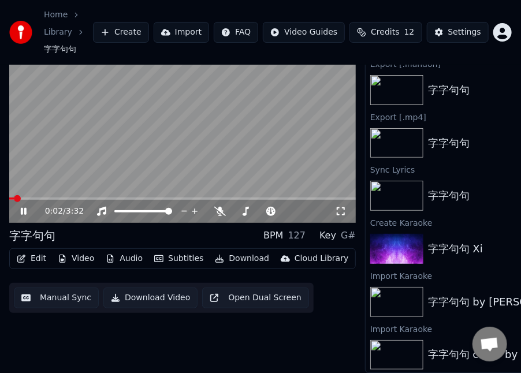
click at [25, 208] on icon at bounding box center [24, 211] width 6 height 7
click at [9, 195] on span at bounding box center [12, 198] width 7 height 7
click at [18, 207] on icon at bounding box center [31, 211] width 27 height 9
click at [269, 125] on video at bounding box center [182, 125] width 346 height 195
click at [9, 196] on span at bounding box center [12, 198] width 7 height 7
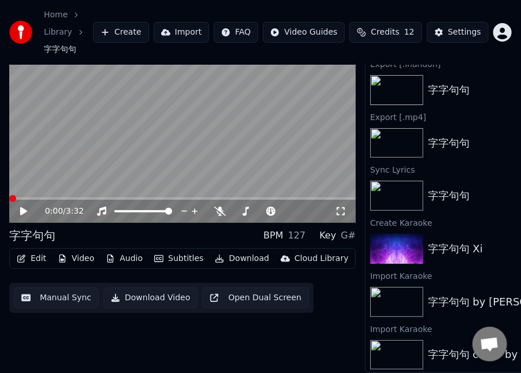
click at [196, 135] on video at bounding box center [182, 125] width 346 height 195
click at [26, 207] on icon at bounding box center [31, 211] width 27 height 9
click at [9, 195] on span at bounding box center [12, 198] width 7 height 7
click at [21, 207] on icon at bounding box center [23, 211] width 7 height 8
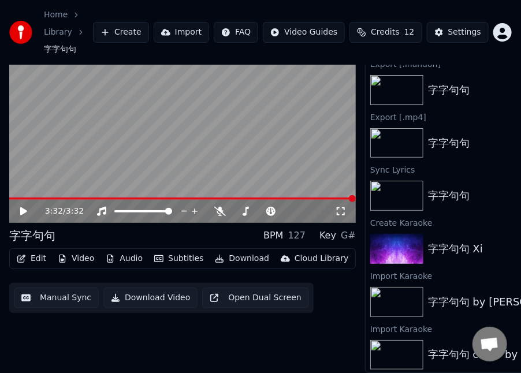
click at [249, 128] on video at bounding box center [182, 125] width 346 height 195
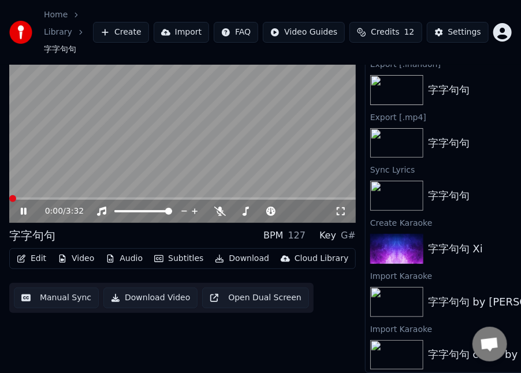
click at [9, 195] on span at bounding box center [12, 198] width 7 height 7
click at [242, 113] on video at bounding box center [182, 125] width 346 height 195
click at [9, 198] on span at bounding box center [12, 198] width 7 height 7
click at [228, 342] on div "0:00 / 3:32 字字句句 BPM 127 Key G# Edit Video Audio Subtitles Download Cloud Libra…" at bounding box center [182, 200] width 346 height 345
click at [24, 207] on icon at bounding box center [23, 211] width 7 height 8
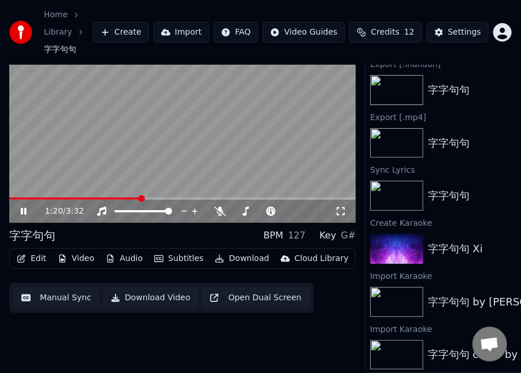
click at [23, 208] on icon at bounding box center [24, 211] width 6 height 7
click at [211, 132] on video at bounding box center [182, 125] width 346 height 195
click at [181, 133] on video at bounding box center [182, 125] width 346 height 195
click at [23, 207] on icon at bounding box center [23, 211] width 7 height 8
click at [22, 202] on span at bounding box center [25, 198] width 7 height 7
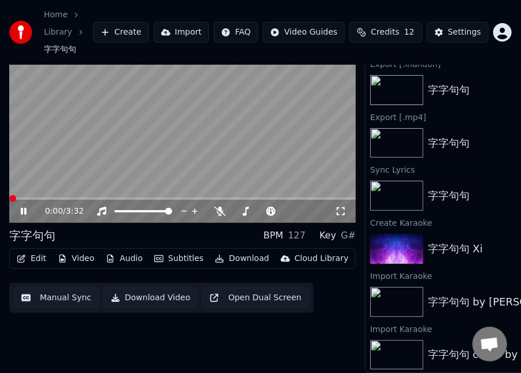
click at [9, 195] on span at bounding box center [12, 198] width 7 height 7
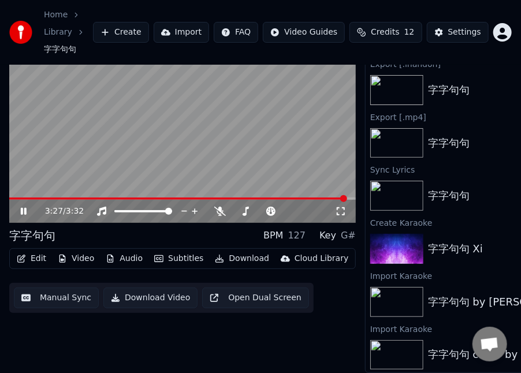
click at [240, 122] on video at bounding box center [182, 125] width 346 height 195
click at [17, 206] on div "3:27 / 3:32" at bounding box center [182, 212] width 337 height 12
click at [21, 207] on icon at bounding box center [23, 211] width 7 height 8
click at [162, 153] on video at bounding box center [182, 125] width 346 height 195
click at [12, 200] on div "3:31 / 3:32" at bounding box center [182, 211] width 346 height 23
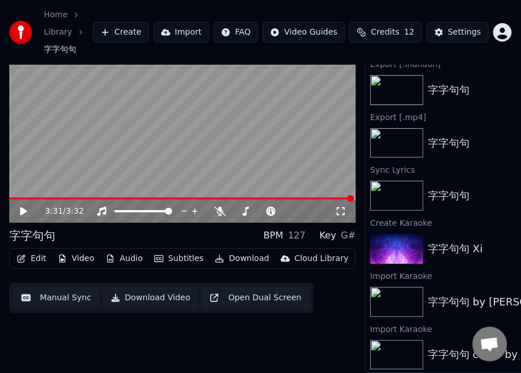
click at [12, 197] on span at bounding box center [181, 198] width 345 height 2
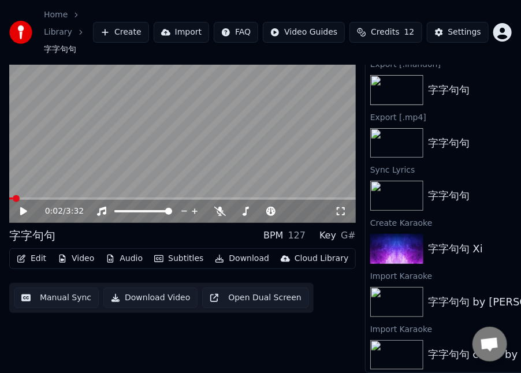
click at [23, 207] on icon at bounding box center [23, 211] width 7 height 8
click at [215, 127] on video at bounding box center [182, 125] width 346 height 195
click at [9, 200] on span at bounding box center [12, 198] width 7 height 7
click at [224, 152] on video at bounding box center [182, 125] width 346 height 195
click at [25, 208] on icon at bounding box center [24, 211] width 6 height 7
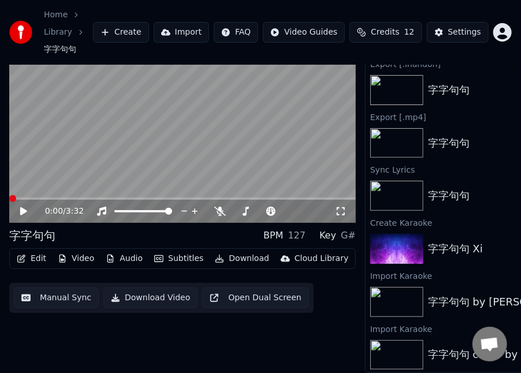
click at [9, 195] on span at bounding box center [12, 198] width 7 height 7
drag, startPoint x: 262, startPoint y: 147, endPoint x: 245, endPoint y: 152, distance: 17.7
click at [262, 147] on video at bounding box center [182, 125] width 346 height 195
click at [23, 206] on div "0:01 / 3:32" at bounding box center [182, 212] width 337 height 12
click at [9, 195] on span at bounding box center [12, 198] width 7 height 7
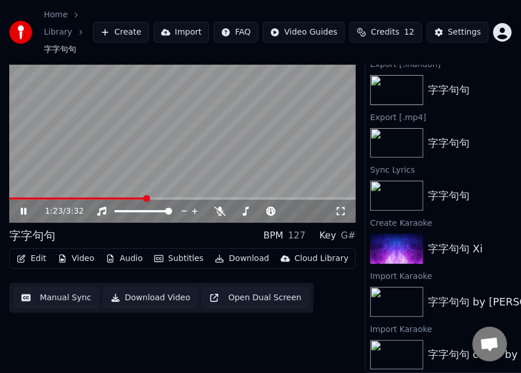
click at [21, 208] on icon at bounding box center [24, 211] width 6 height 7
click at [240, 151] on video at bounding box center [182, 125] width 346 height 195
click at [185, 135] on video at bounding box center [182, 125] width 346 height 195
click at [9, 195] on span at bounding box center [12, 198] width 7 height 7
click at [225, 109] on video at bounding box center [182, 125] width 346 height 195
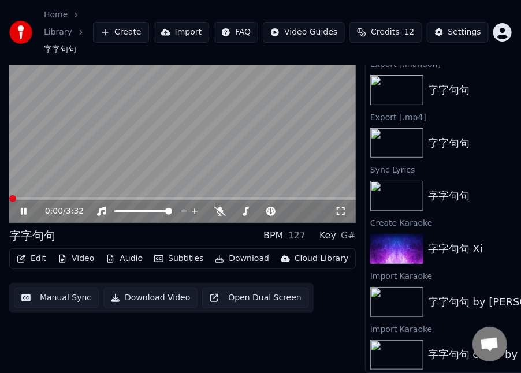
click at [9, 195] on span at bounding box center [12, 198] width 7 height 7
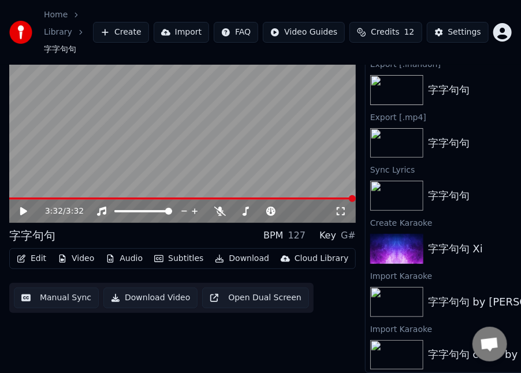
click at [212, 146] on video at bounding box center [182, 125] width 346 height 195
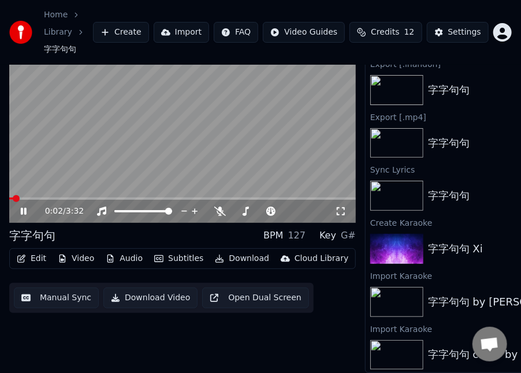
click at [21, 208] on icon at bounding box center [24, 211] width 6 height 7
click at [9, 195] on span at bounding box center [12, 198] width 7 height 7
click at [160, 136] on video at bounding box center [182, 125] width 346 height 195
click at [207, 131] on video at bounding box center [182, 125] width 346 height 195
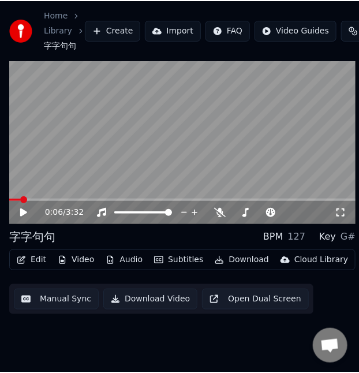
scroll to position [40, 0]
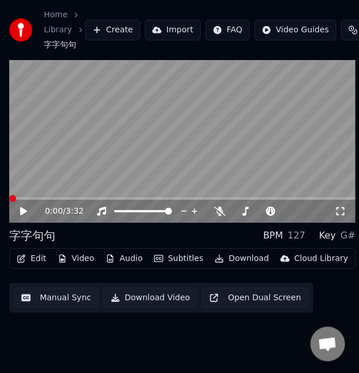
click at [9, 195] on span at bounding box center [12, 198] width 7 height 7
click at [23, 207] on icon at bounding box center [23, 211] width 7 height 8
click at [25, 208] on icon at bounding box center [24, 211] width 6 height 7
click at [9, 195] on span at bounding box center [12, 198] width 7 height 7
click at [21, 207] on icon at bounding box center [23, 211] width 7 height 8
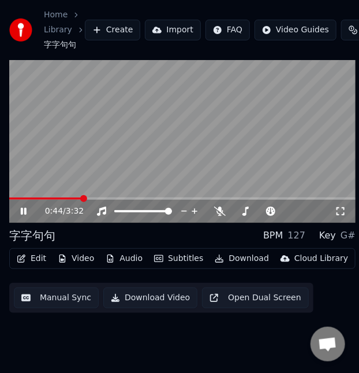
click at [26, 207] on icon at bounding box center [31, 211] width 27 height 9
click at [9, 202] on span at bounding box center [12, 198] width 7 height 7
click at [23, 207] on icon at bounding box center [23, 211] width 7 height 8
click at [120, 122] on video at bounding box center [182, 125] width 346 height 195
click at [18, 207] on icon at bounding box center [31, 211] width 27 height 9
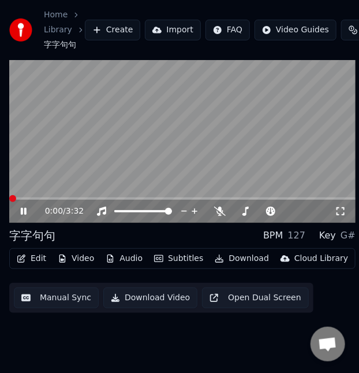
click at [9, 195] on span at bounding box center [12, 198] width 7 height 7
click at [25, 208] on icon at bounding box center [24, 211] width 6 height 7
click at [9, 195] on span at bounding box center [12, 198] width 7 height 7
click at [21, 207] on icon at bounding box center [23, 211] width 7 height 8
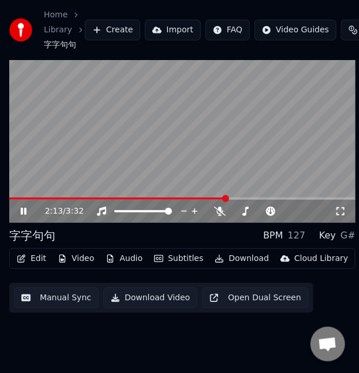
click at [25, 208] on icon at bounding box center [24, 211] width 6 height 7
click at [9, 202] on span at bounding box center [12, 198] width 7 height 7
click at [22, 207] on icon at bounding box center [23, 211] width 7 height 8
